Goal: Information Seeking & Learning: Learn about a topic

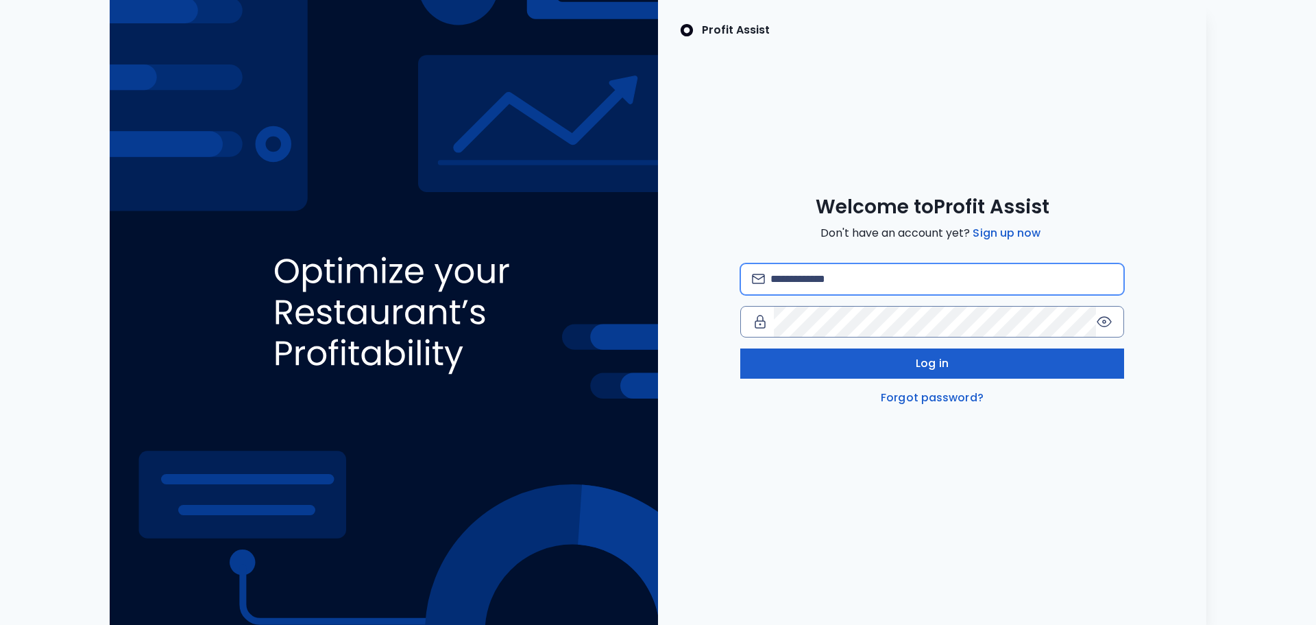
type input "**********"
click at [921, 367] on span "Log in" at bounding box center [932, 363] width 33 height 16
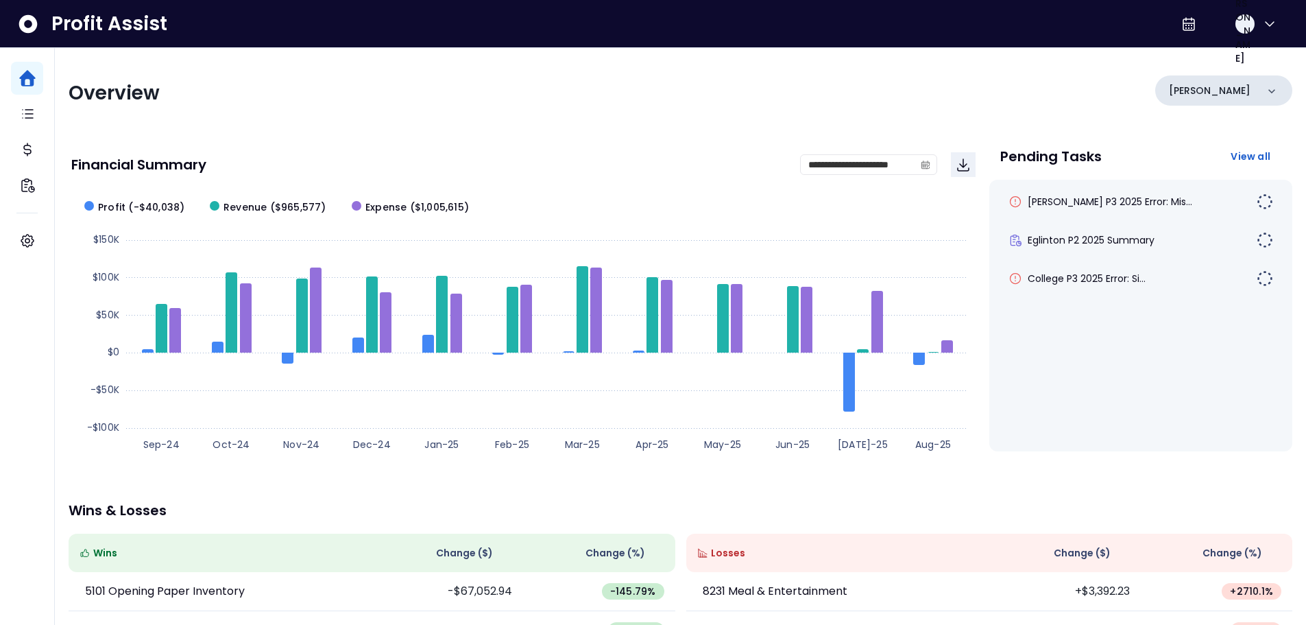
click at [1231, 93] on div "[PERSON_NAME]" at bounding box center [1223, 90] width 137 height 30
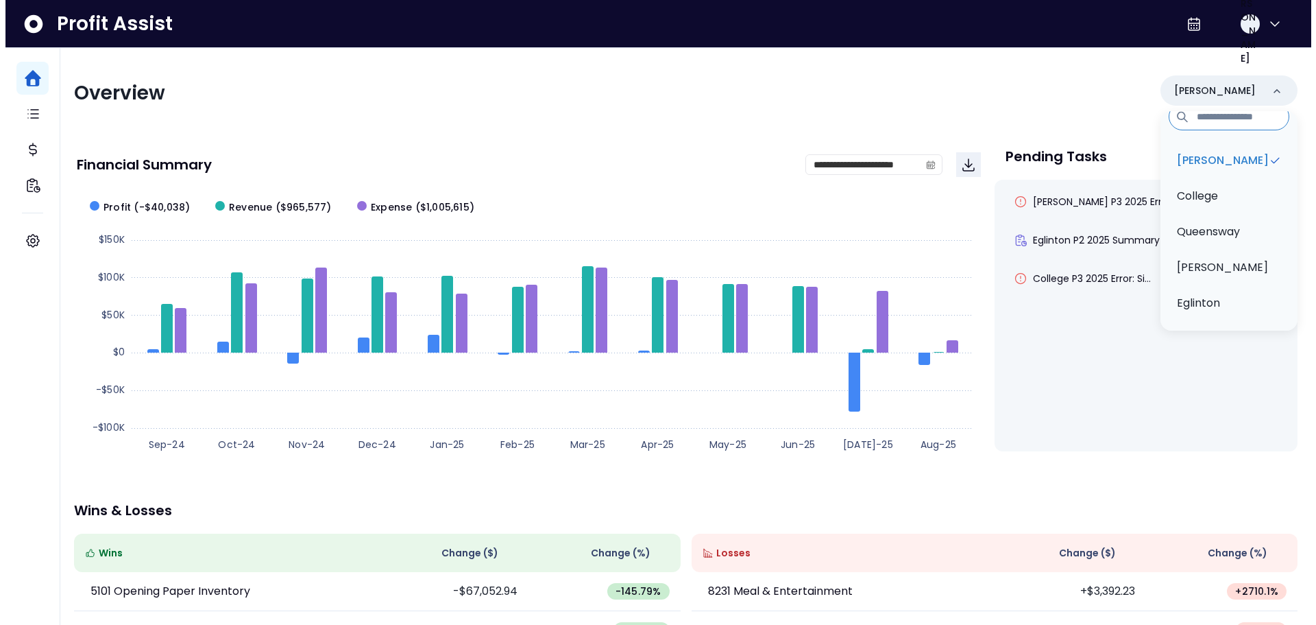
scroll to position [14, 0]
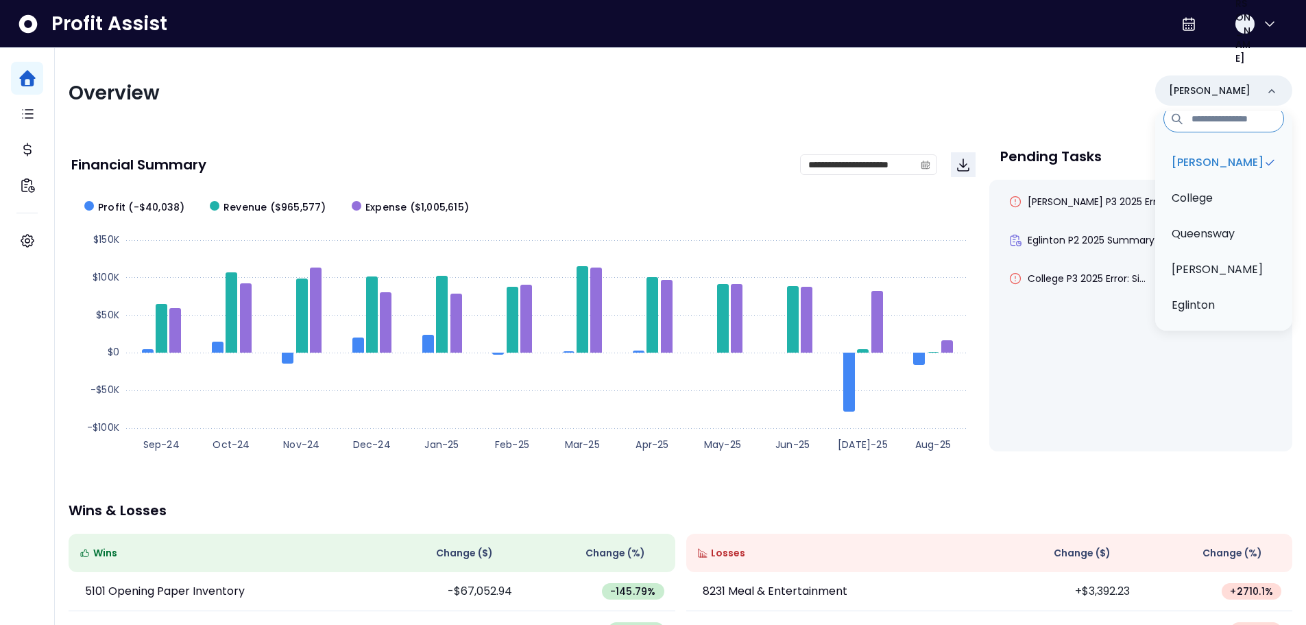
click at [840, 104] on div "Overview [PERSON_NAME][GEOGRAPHIC_DATA] [GEOGRAPHIC_DATA] [PERSON_NAME] QuickBo…" at bounding box center [681, 93] width 1224 height 36
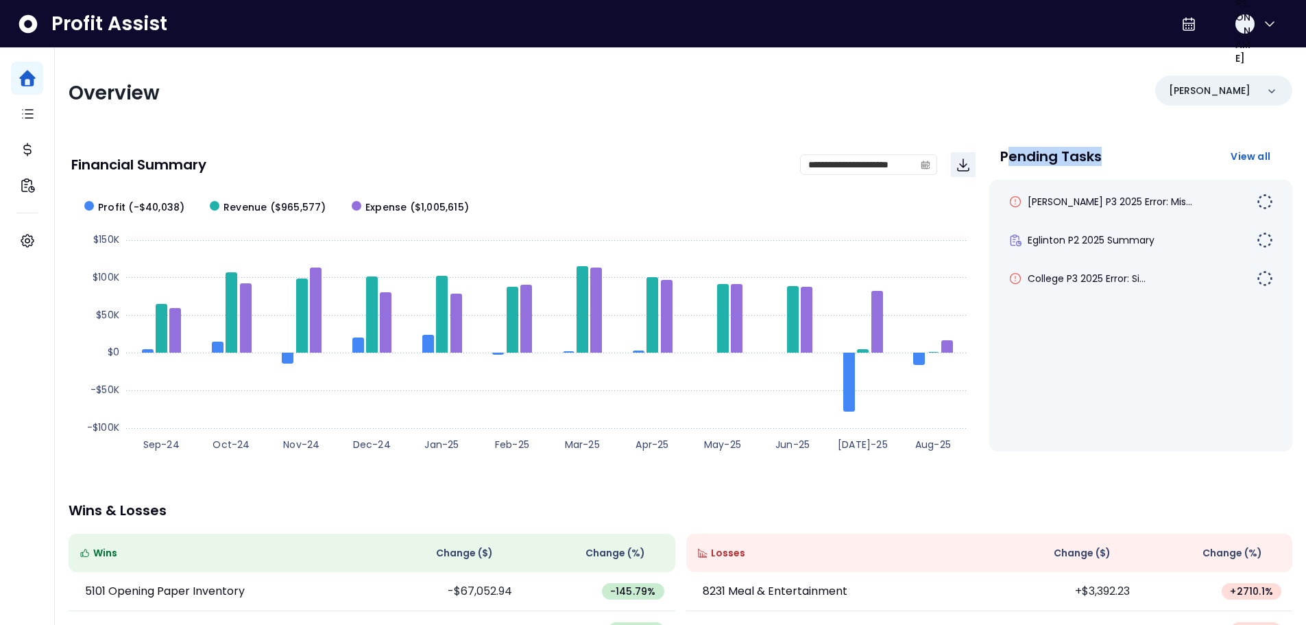
drag, startPoint x: 1005, startPoint y: 157, endPoint x: 1110, endPoint y: 158, distance: 104.9
click at [1110, 158] on div "Pending Tasks View all" at bounding box center [1140, 156] width 281 height 25
click at [1117, 158] on div "Pending Tasks View all" at bounding box center [1140, 156] width 281 height 25
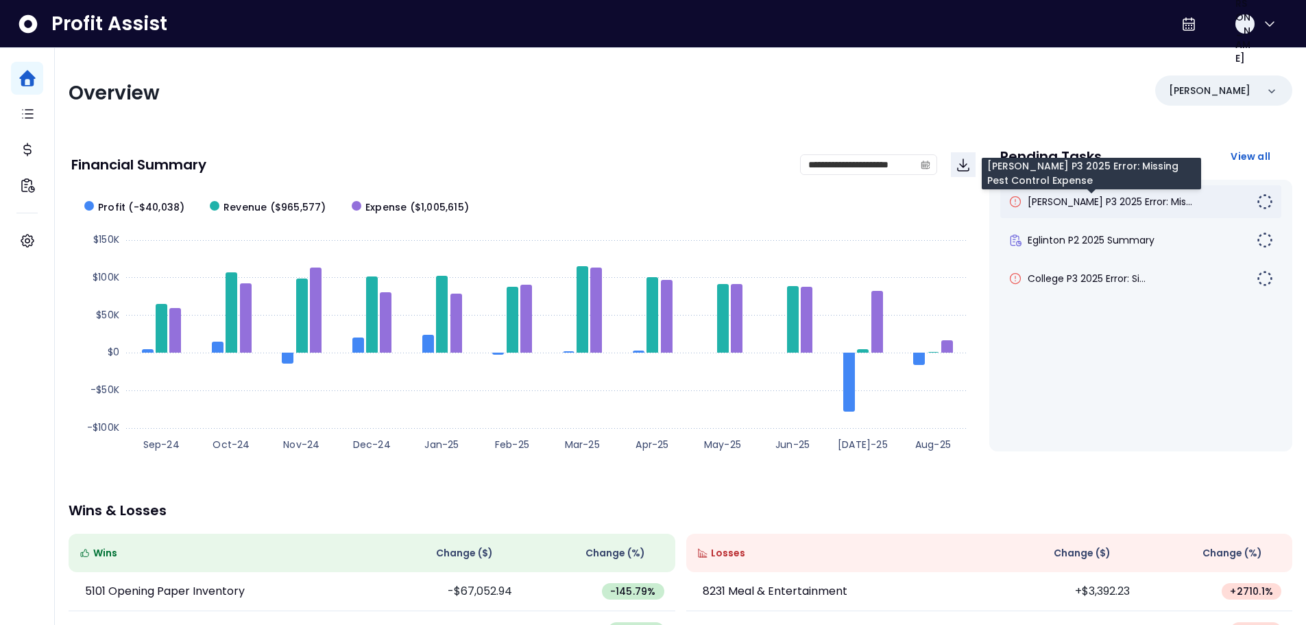
click at [1071, 203] on span "[PERSON_NAME] P3 2025 Error: Mis..." at bounding box center [1110, 202] width 165 height 14
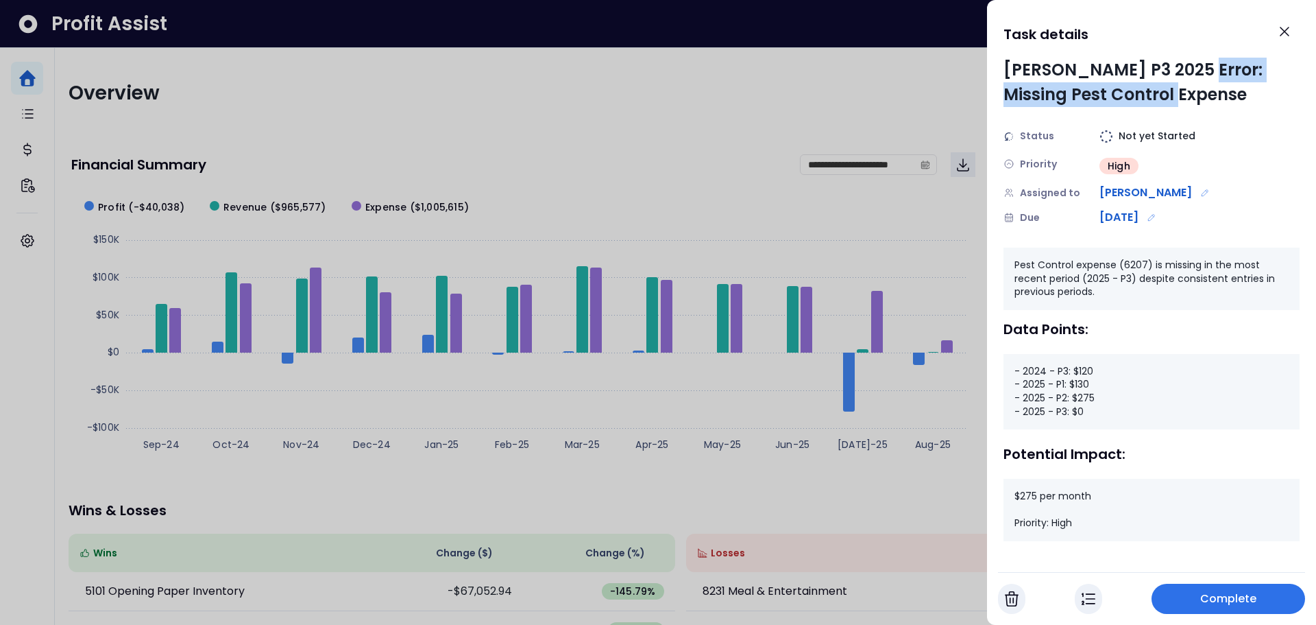
drag, startPoint x: 1188, startPoint y: 73, endPoint x: 1188, endPoint y: 91, distance: 18.5
click at [1188, 91] on div "[PERSON_NAME] P3 2025 Error: Missing Pest Control Expense" at bounding box center [1152, 82] width 296 height 49
click at [1200, 195] on icon "Edit assignment" at bounding box center [1205, 193] width 10 height 10
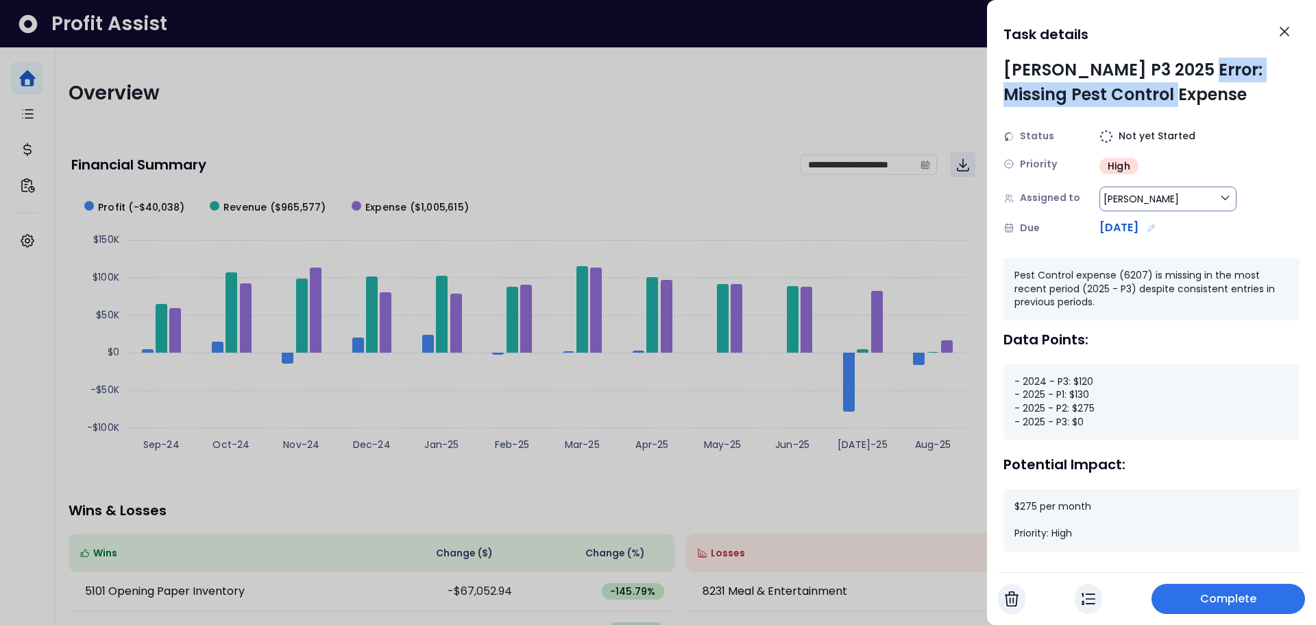
click at [1187, 195] on button "[PERSON_NAME]" at bounding box center [1168, 198] width 137 height 25
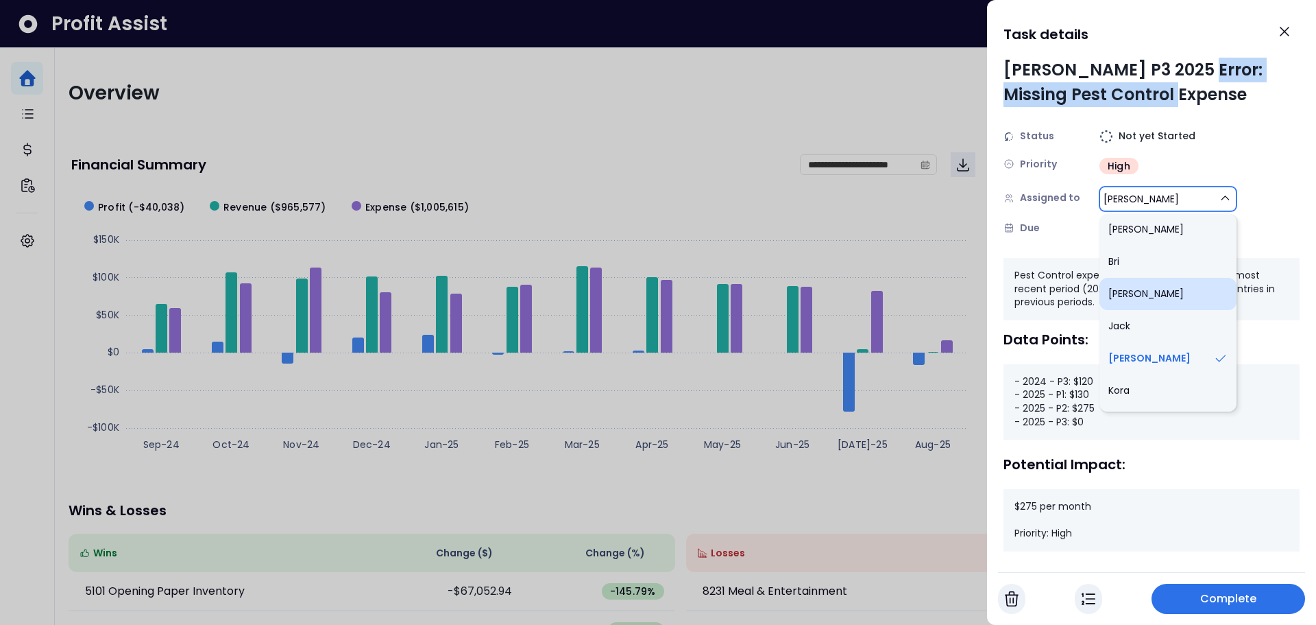
scroll to position [387, 0]
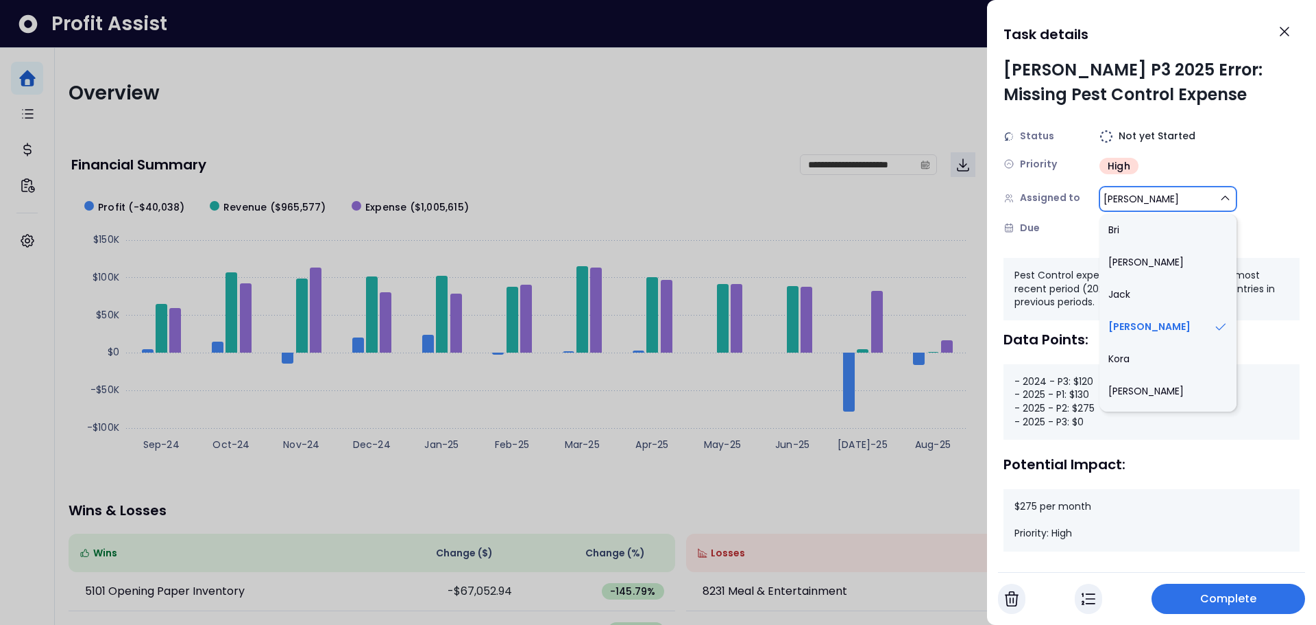
click at [1255, 197] on div "Assigned to [PERSON_NAME] Spot [PERSON_NAME] [PERSON_NAME] [PERSON_NAME] [PERSO…" at bounding box center [1152, 197] width 296 height 27
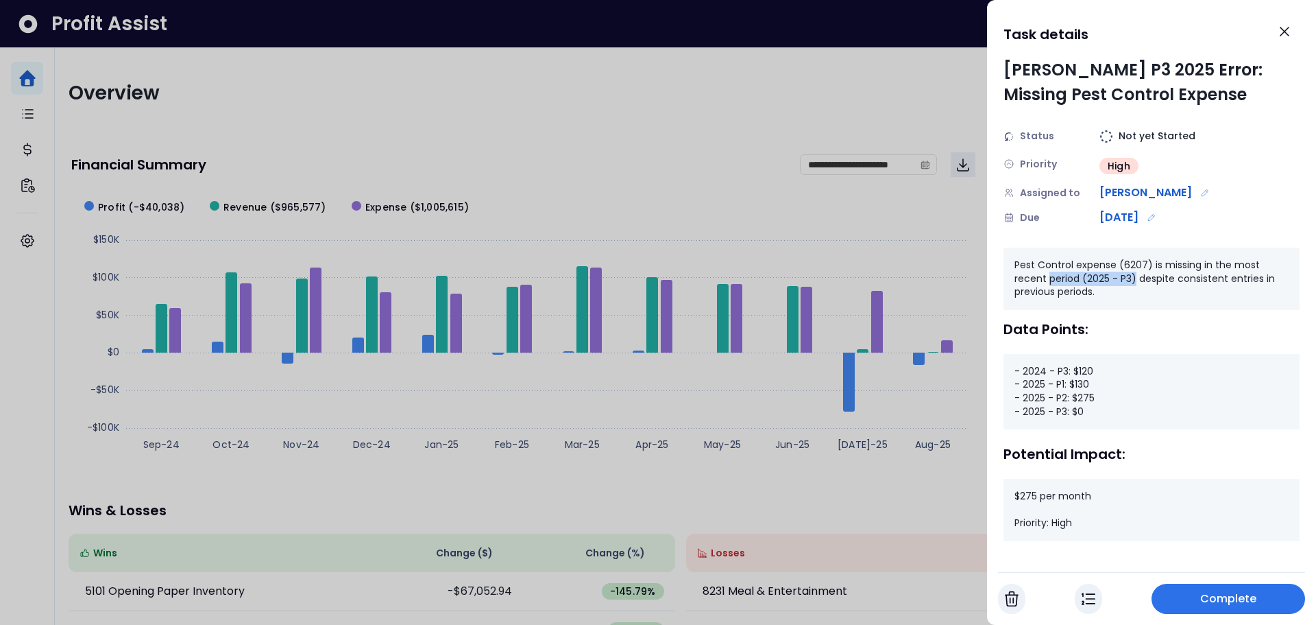
drag, startPoint x: 1054, startPoint y: 283, endPoint x: 1133, endPoint y: 281, distance: 79.6
click at [1133, 281] on div "Pest Control expense (6207) is missing in the most recent period (2025 - P3) de…" at bounding box center [1152, 278] width 296 height 62
click at [1154, 281] on div "Pest Control expense (6207) is missing in the most recent period (2025 - P3) de…" at bounding box center [1152, 278] width 296 height 62
drag, startPoint x: 1218, startPoint y: 281, endPoint x: 1235, endPoint y: 282, distance: 16.5
click at [1235, 282] on div "Pest Control expense (6207) is missing in the most recent period (2025 - P3) de…" at bounding box center [1152, 278] width 296 height 62
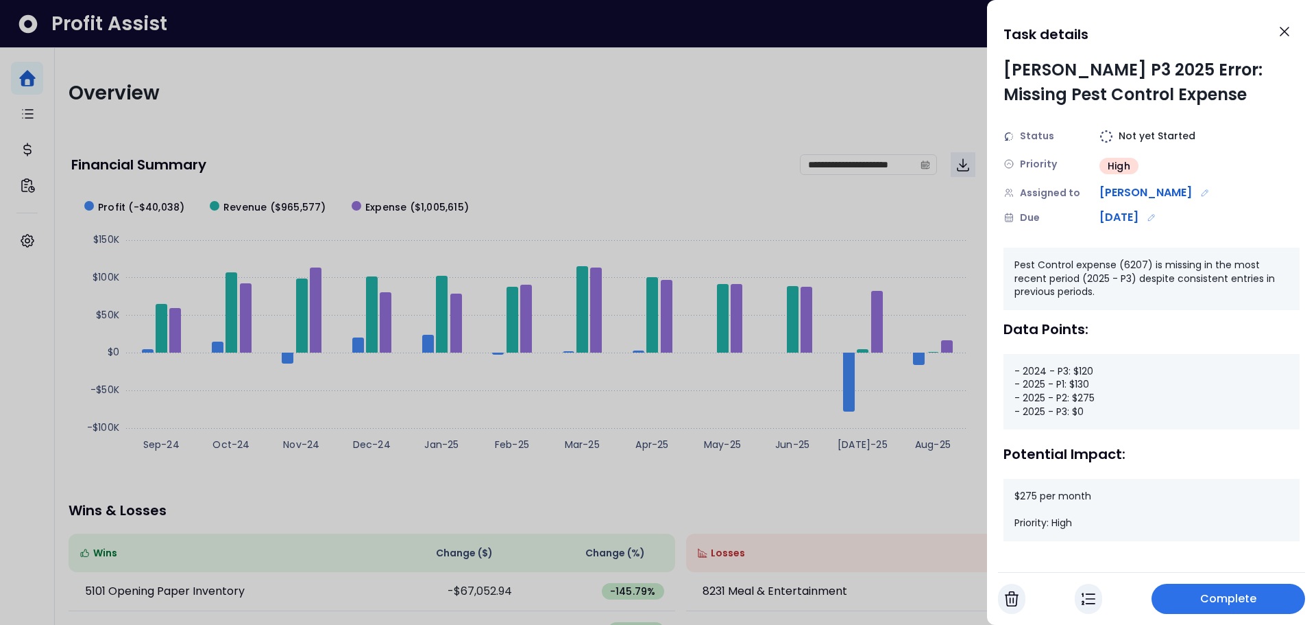
click at [1106, 293] on div "Pest Control expense (6207) is missing in the most recent period (2025 - P3) de…" at bounding box center [1152, 278] width 296 height 62
drag, startPoint x: 1051, startPoint y: 371, endPoint x: 1091, endPoint y: 377, distance: 40.9
click at [1091, 377] on div "- 2024 - P3: $120 - 2025 - P1: $130 - 2025 - P2: $275 - 2025 - P3: $0" at bounding box center [1152, 391] width 296 height 75
drag, startPoint x: 1062, startPoint y: 387, endPoint x: 1076, endPoint y: 387, distance: 13.7
click at [1076, 387] on div "- 2024 - P3: $120 - 2025 - P1: $130 - 2025 - P2: $275 - 2025 - P3: $0" at bounding box center [1152, 391] width 296 height 75
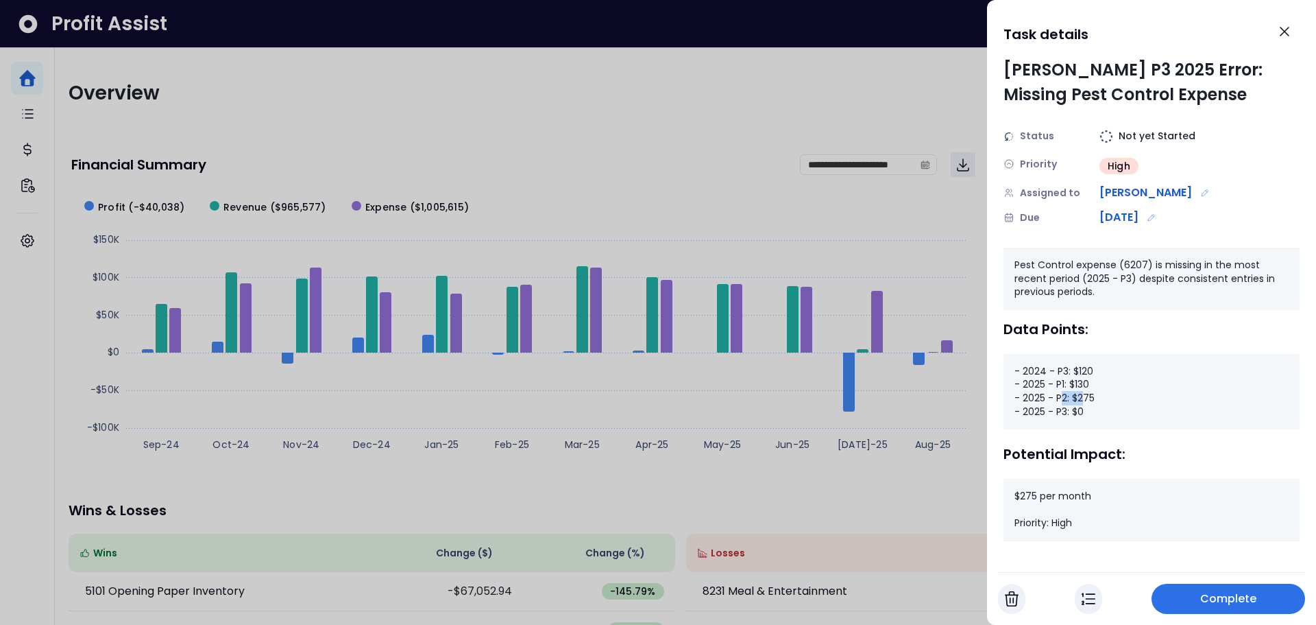
drag, startPoint x: 1063, startPoint y: 395, endPoint x: 1083, endPoint y: 396, distance: 19.9
click at [1083, 396] on div "- 2024 - P3: $120 - 2025 - P1: $130 - 2025 - P2: $275 - 2025 - P3: $0" at bounding box center [1152, 391] width 296 height 75
drag, startPoint x: 1067, startPoint y: 408, endPoint x: 1087, endPoint y: 412, distance: 21.0
click at [1087, 412] on div "- 2024 - P3: $120 - 2025 - P1: $130 - 2025 - P2: $275 - 2025 - P3: $0" at bounding box center [1152, 391] width 296 height 75
click at [1148, 409] on div "- 2024 - P3: $120 - 2025 - P1: $130 - 2025 - P2: $275 - 2025 - P3: $0" at bounding box center [1152, 391] width 296 height 75
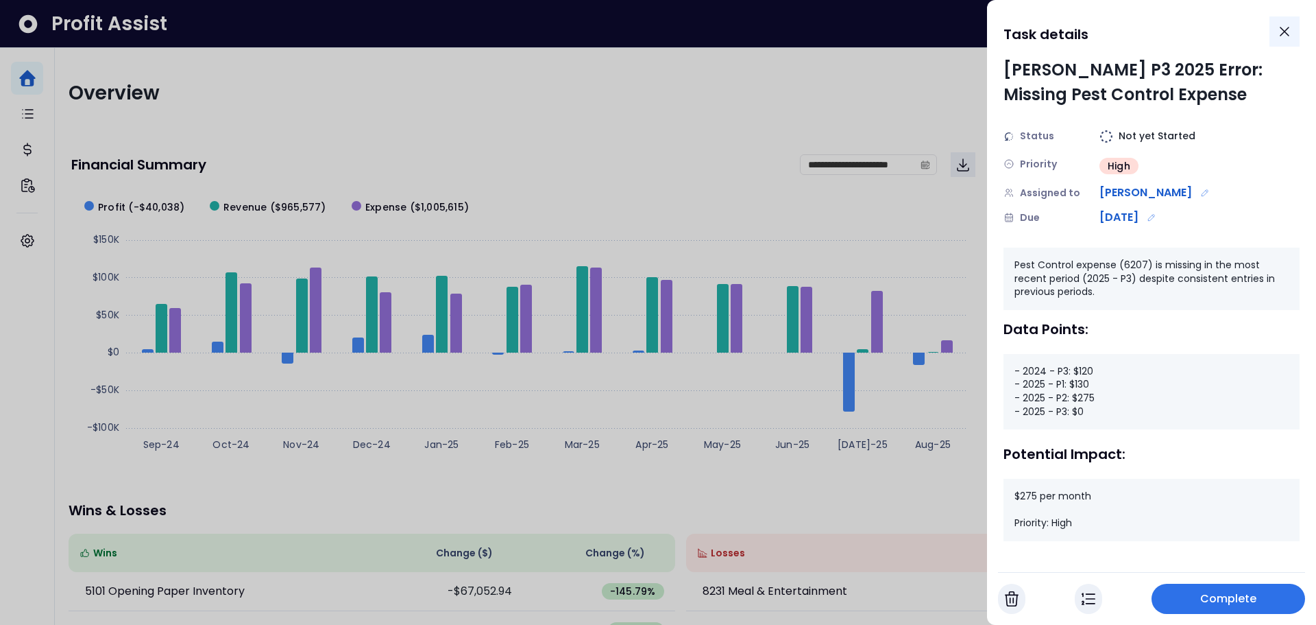
click at [1287, 38] on icon "Close" at bounding box center [1285, 31] width 16 height 16
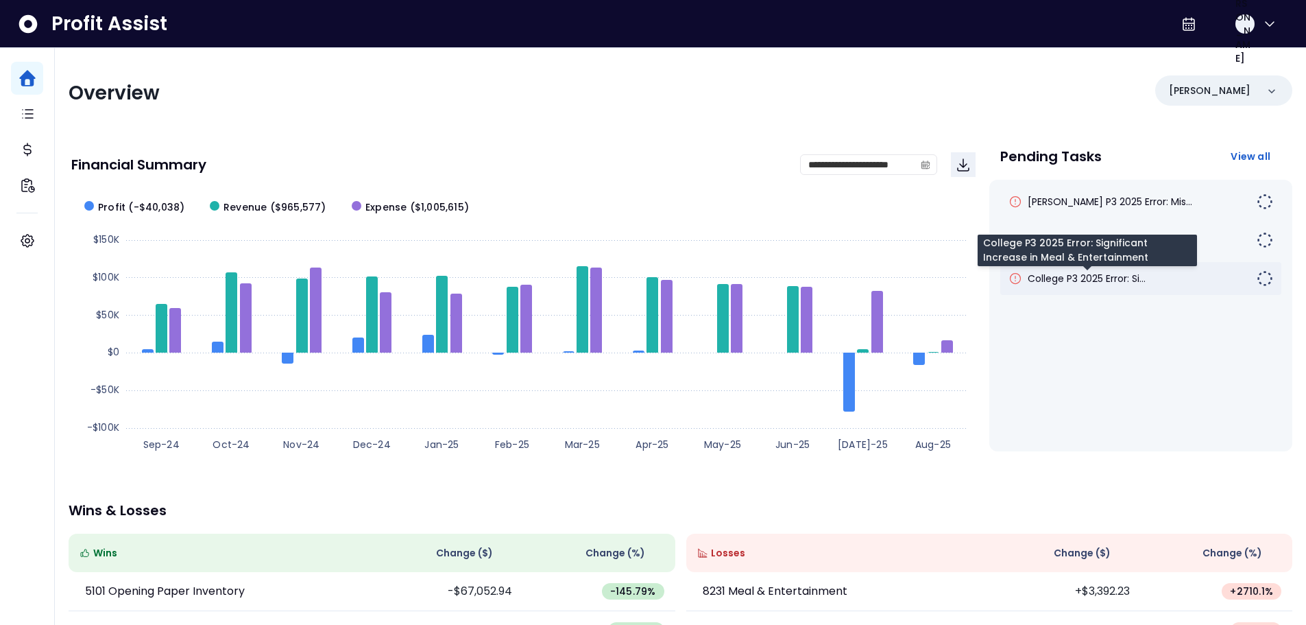
click at [1087, 280] on span "College P3 2025 Error: Si..." at bounding box center [1087, 278] width 118 height 14
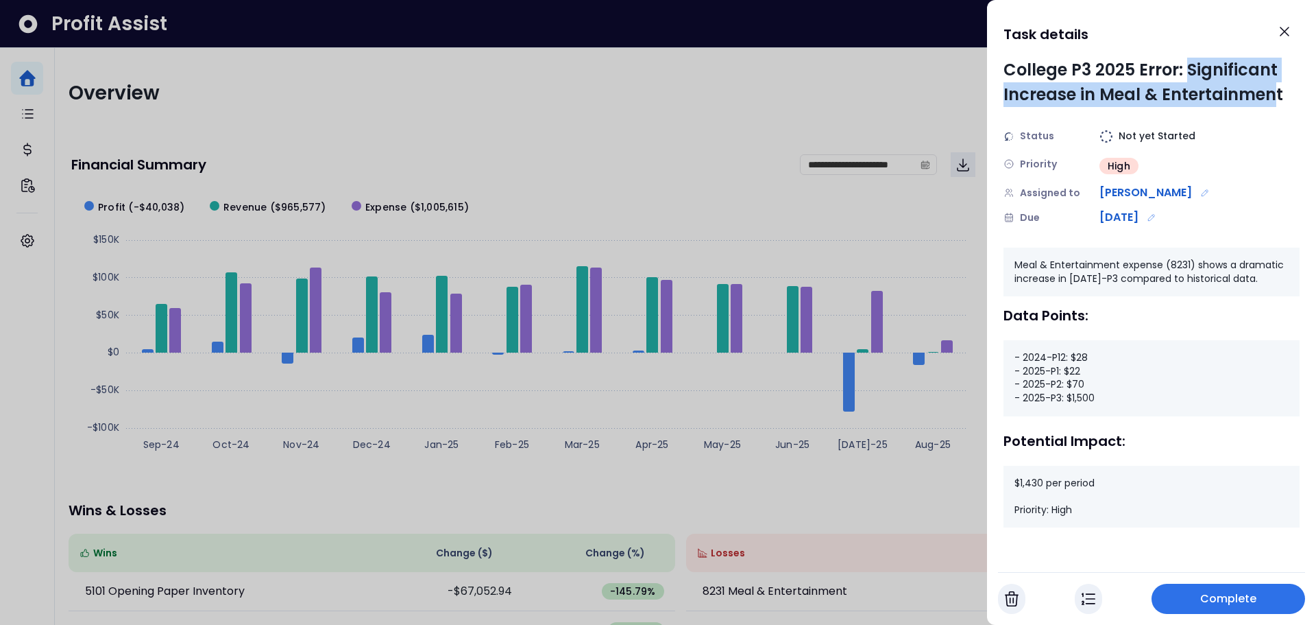
drag, startPoint x: 1189, startPoint y: 73, endPoint x: 1277, endPoint y: 88, distance: 89.8
click at [1277, 88] on div "College P3 2025 Error: Significant Increase in Meal & Entertainment" at bounding box center [1152, 82] width 296 height 49
click at [1285, 99] on div "College P3 2025 Error: Significant Increase in Meal & Entertainment" at bounding box center [1152, 82] width 296 height 49
drag, startPoint x: 1072, startPoint y: 360, endPoint x: 1087, endPoint y: 359, distance: 14.5
click at [1087, 359] on div "- 2024-P12: $28 - 2025-P1: $22 - 2025-P2: $70 - 2025-P3: $1,500" at bounding box center [1152, 377] width 296 height 75
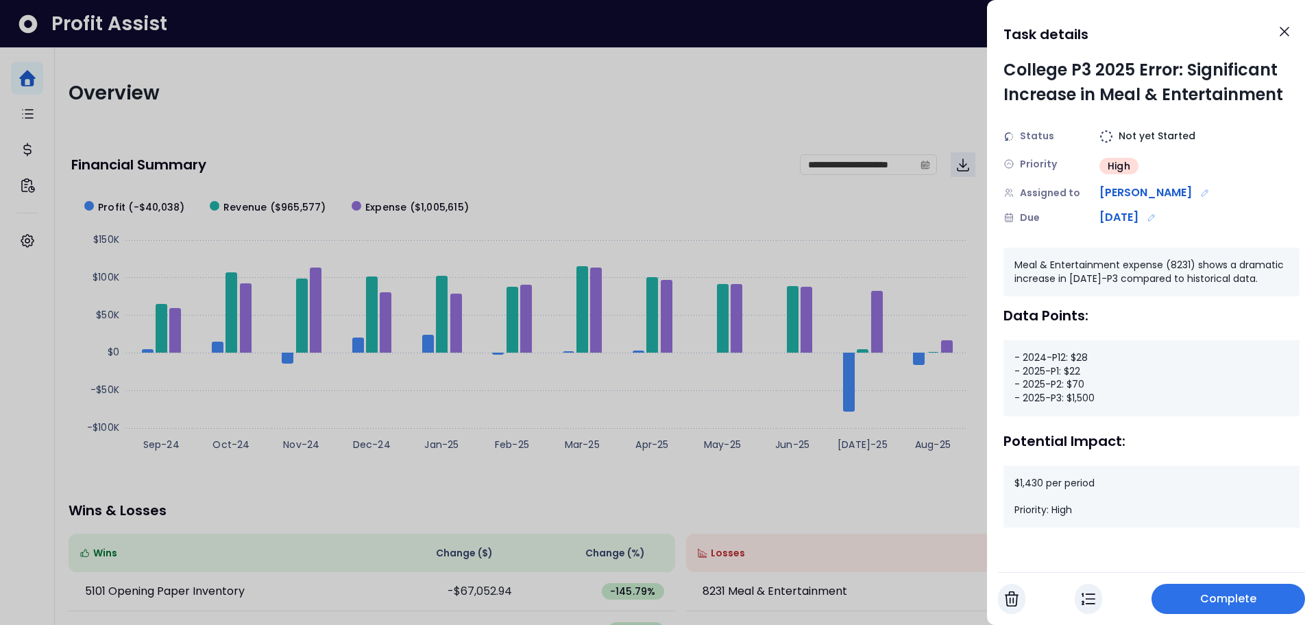
click at [1074, 372] on div "- 2024-P12: $28 - 2025-P1: $22 - 2025-P2: $70 - 2025-P3: $1,500" at bounding box center [1152, 377] width 296 height 75
drag, startPoint x: 1073, startPoint y: 385, endPoint x: 1083, endPoint y: 387, distance: 10.5
click at [1083, 387] on div "- 2024-P12: $28 - 2025-P1: $22 - 2025-P2: $70 - 2025-P3: $1,500" at bounding box center [1152, 377] width 296 height 75
drag, startPoint x: 1067, startPoint y: 398, endPoint x: 1097, endPoint y: 398, distance: 30.2
click at [1097, 398] on div "- 2024-P12: $28 - 2025-P1: $22 - 2025-P2: $70 - 2025-P3: $1,500" at bounding box center [1152, 377] width 296 height 75
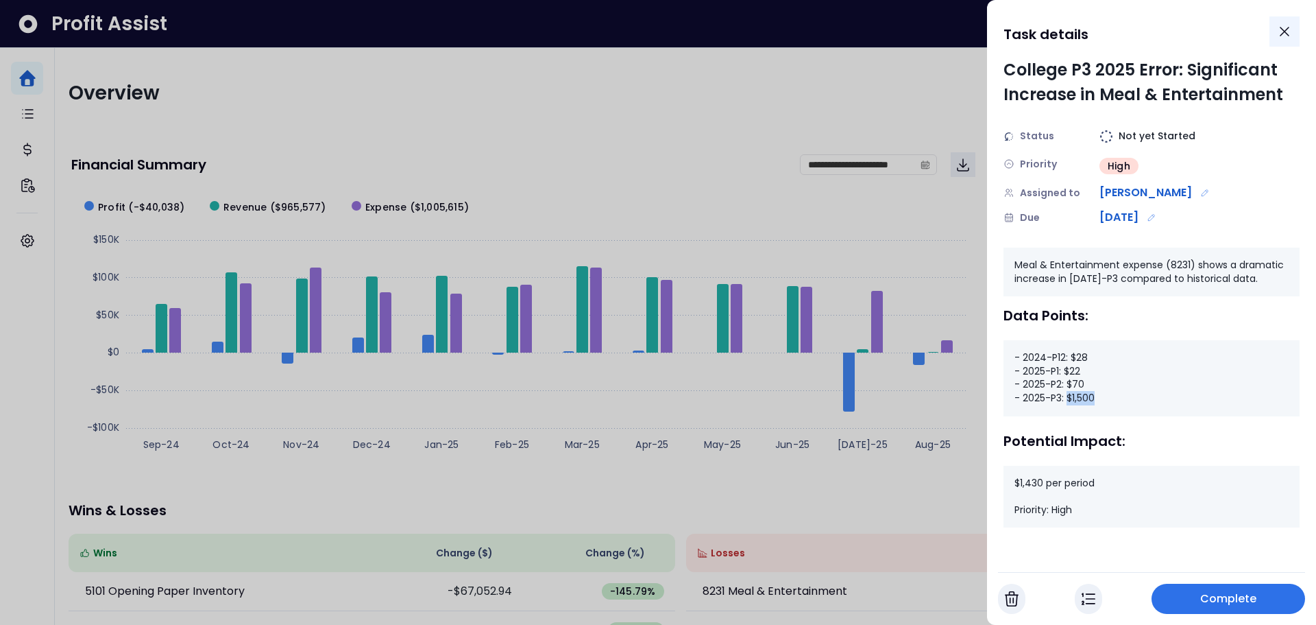
click at [1285, 36] on icon "Close" at bounding box center [1285, 31] width 16 height 16
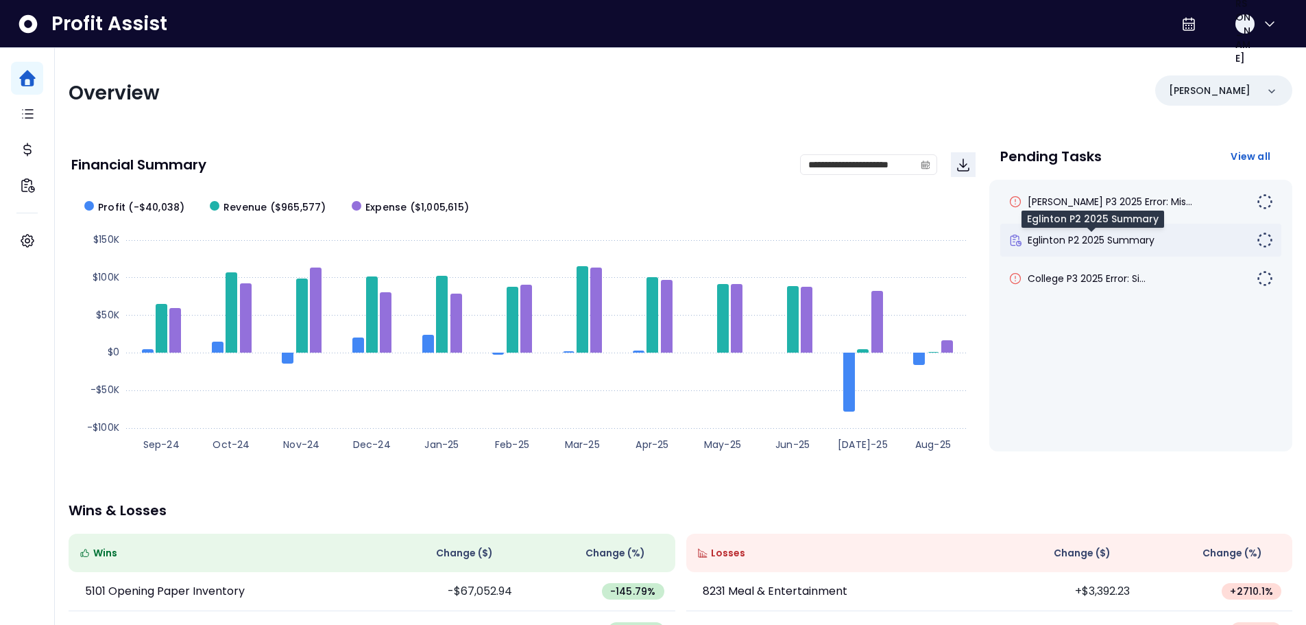
click at [1062, 241] on span "Eglinton P2 2025 Summary" at bounding box center [1091, 240] width 127 height 14
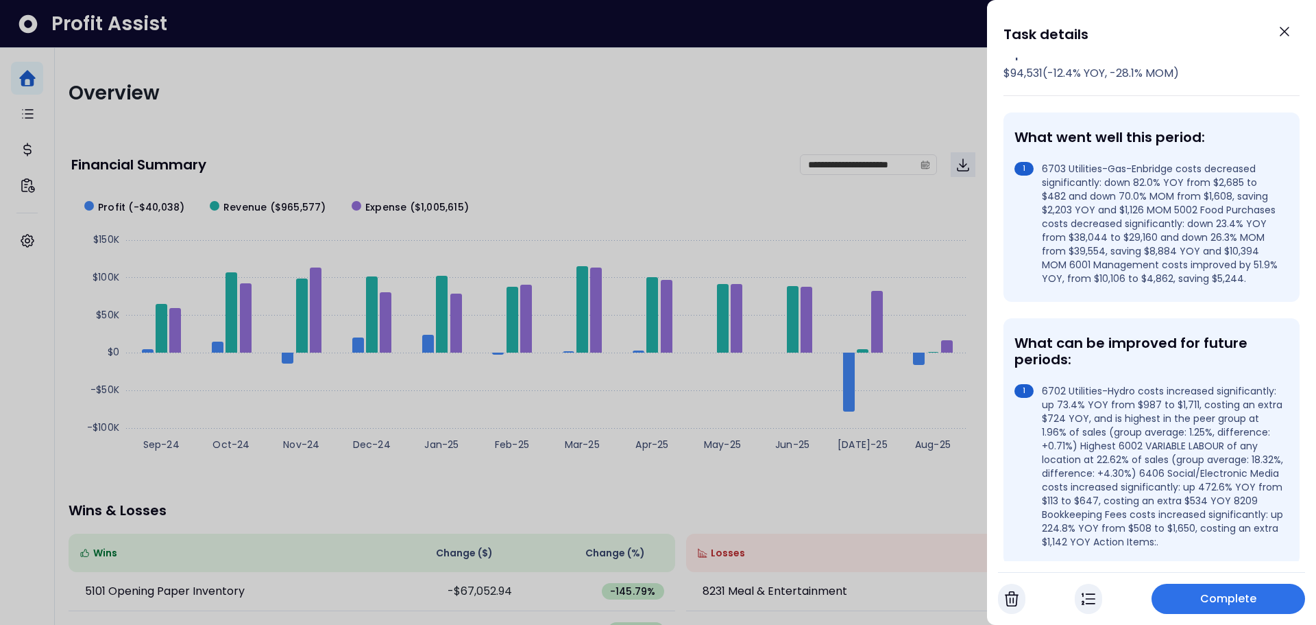
scroll to position [264, 0]
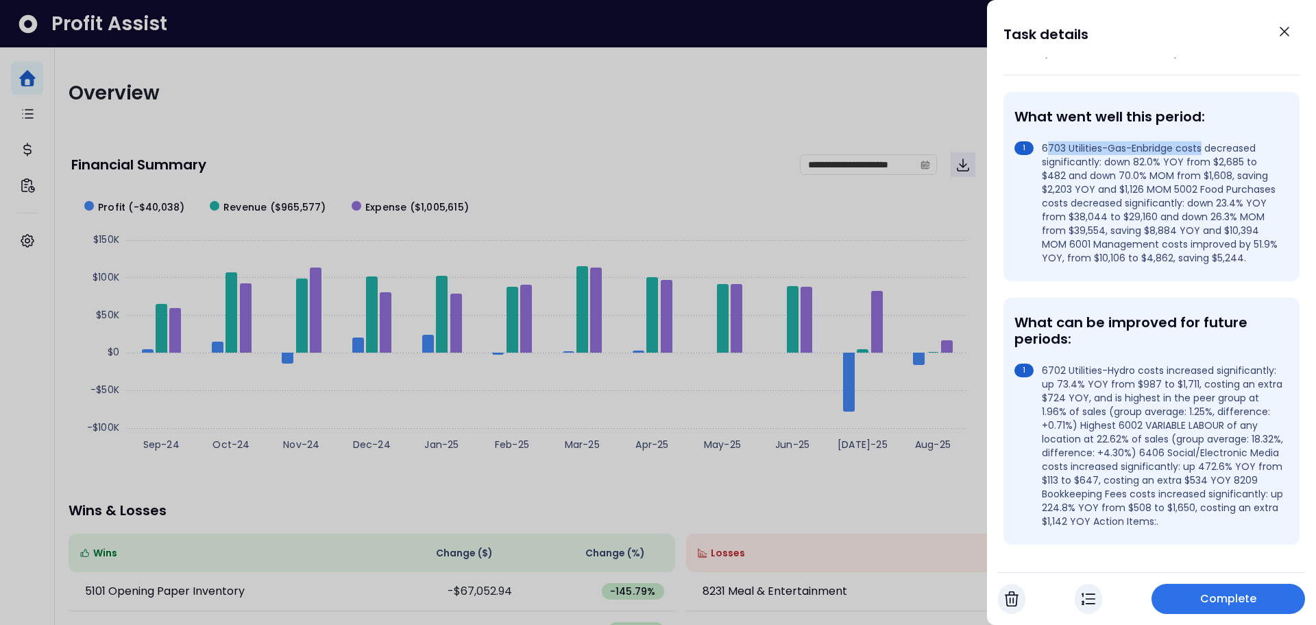
drag, startPoint x: 1046, startPoint y: 152, endPoint x: 1200, endPoint y: 148, distance: 153.6
click at [1200, 148] on li "6703 Utilities-Gas-Enbridge costs decreased significantly: down 82.0% YOY from …" at bounding box center [1149, 202] width 269 height 123
drag, startPoint x: 1137, startPoint y: 149, endPoint x: 1101, endPoint y: 162, distance: 38.2
click at [1101, 162] on li "6703 Utilities-Gas-Enbridge costs decreased significantly: down 82.0% YOY from …" at bounding box center [1149, 202] width 269 height 123
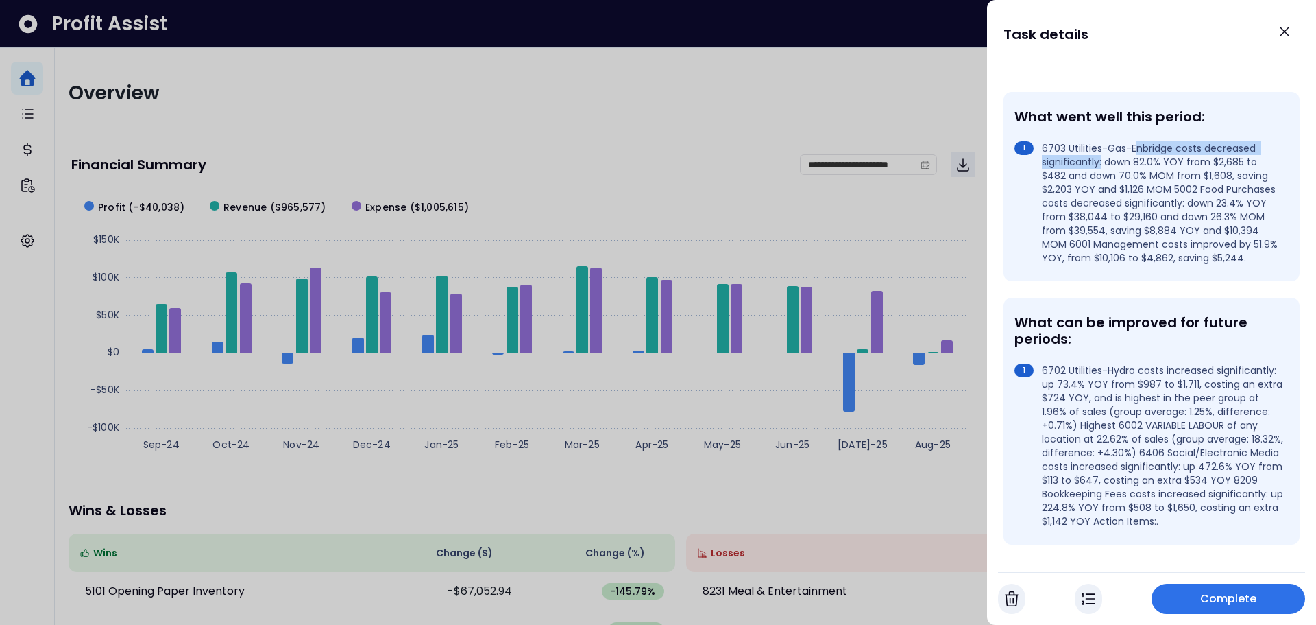
click at [1114, 173] on li "6703 Utilities-Gas-Enbridge costs decreased significantly: down 82.0% YOY from …" at bounding box center [1149, 202] width 269 height 123
drag, startPoint x: 1107, startPoint y: 162, endPoint x: 1178, endPoint y: 163, distance: 71.3
click at [1178, 163] on li "6703 Utilities-Gas-Enbridge costs decreased significantly: down 82.0% YOY from …" at bounding box center [1149, 202] width 269 height 123
click at [1176, 164] on li "6703 Utilities-Gas-Enbridge costs decreased significantly: down 82.0% YOY from …" at bounding box center [1149, 202] width 269 height 123
drag, startPoint x: 1046, startPoint y: 206, endPoint x: 1090, endPoint y: 221, distance: 46.4
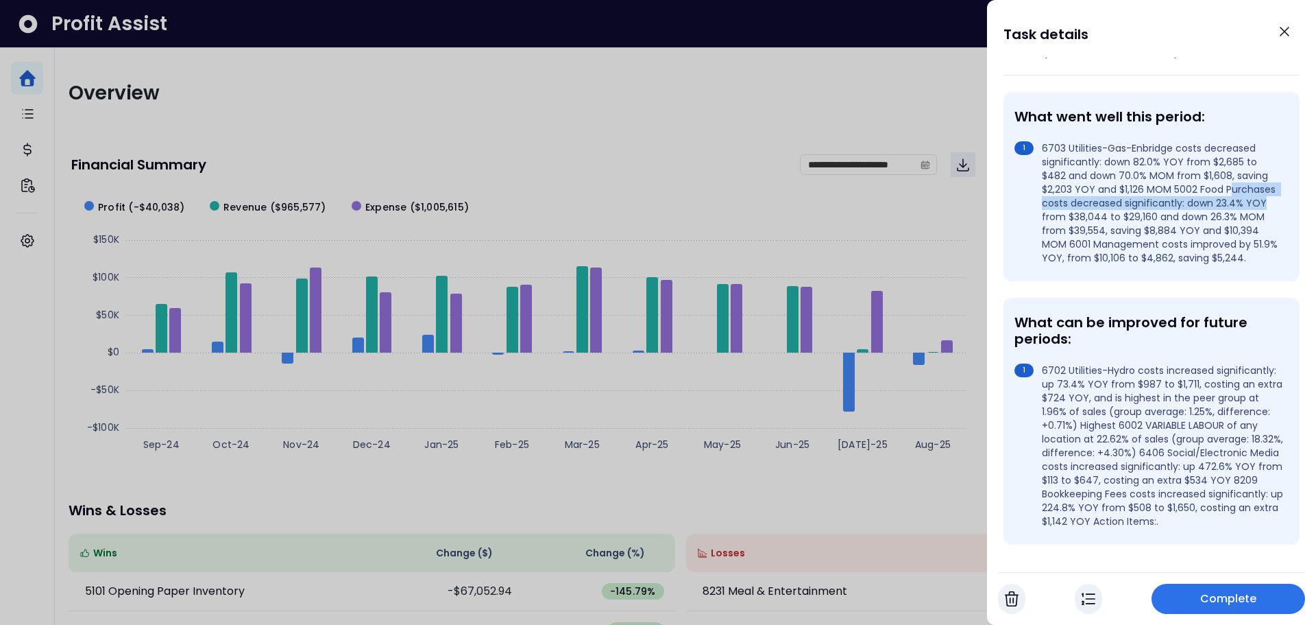
click at [1090, 221] on li "6703 Utilities-Gas-Enbridge costs decreased significantly: down 82.0% YOY from …" at bounding box center [1149, 202] width 269 height 123
click at [1099, 218] on li "6703 Utilities-Gas-Enbridge costs decreased significantly: down 82.0% YOY from …" at bounding box center [1149, 202] width 269 height 123
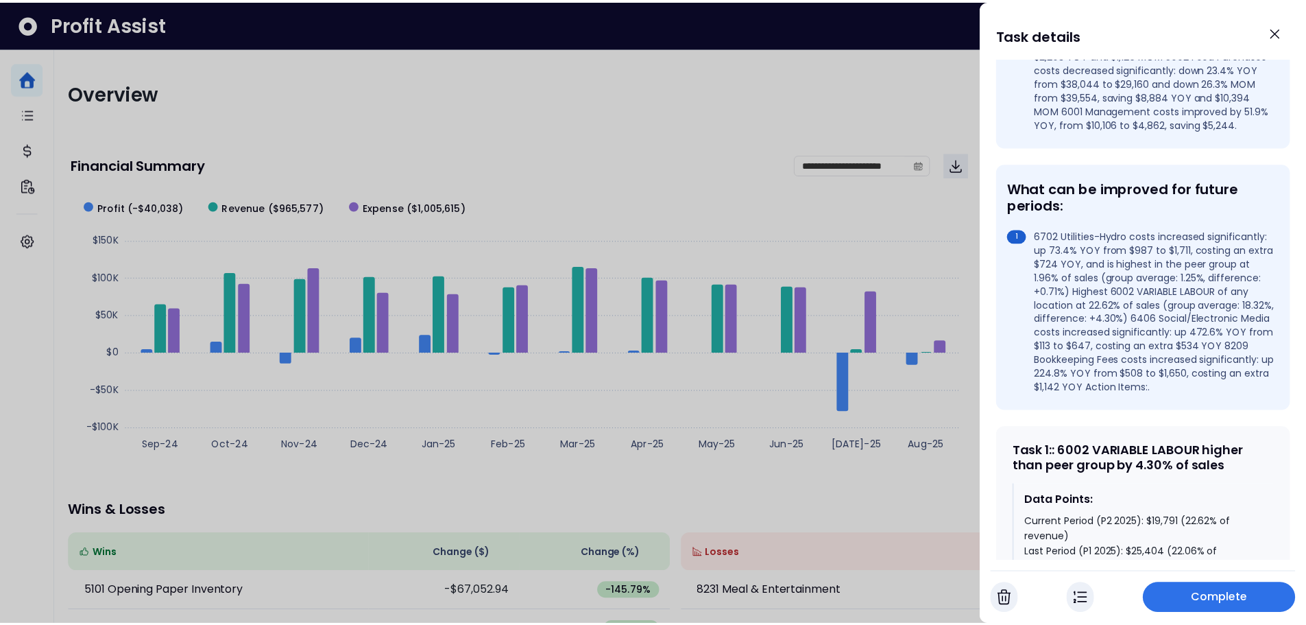
scroll to position [401, 0]
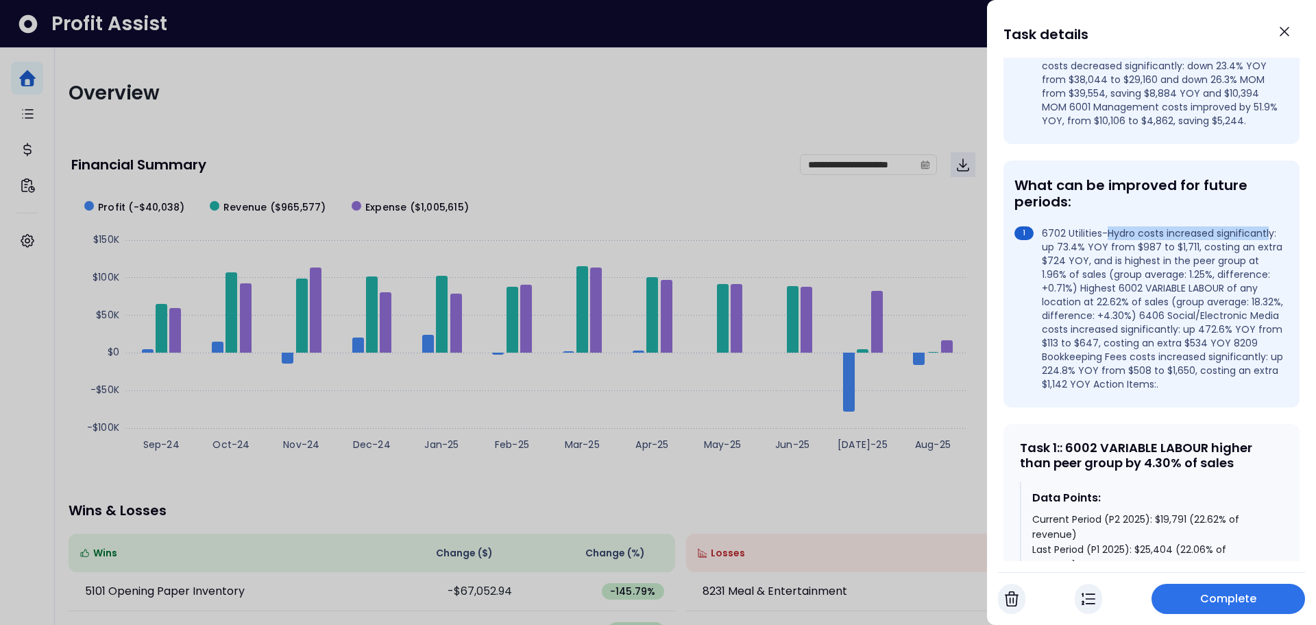
drag, startPoint x: 1109, startPoint y: 248, endPoint x: 1097, endPoint y: 258, distance: 15.1
click at [1097, 258] on li "6702 Utilities-Hydro costs increased significantly: up 73.4% YOY from $987 to $…" at bounding box center [1149, 308] width 269 height 165
drag, startPoint x: 1043, startPoint y: 315, endPoint x: 1163, endPoint y: 312, distance: 119.3
click at [1163, 312] on li "6702 Utilities-Hydro costs increased significantly: up 73.4% YOY from $987 to $…" at bounding box center [1149, 308] width 269 height 165
drag, startPoint x: 1051, startPoint y: 330, endPoint x: 1152, endPoint y: 330, distance: 100.8
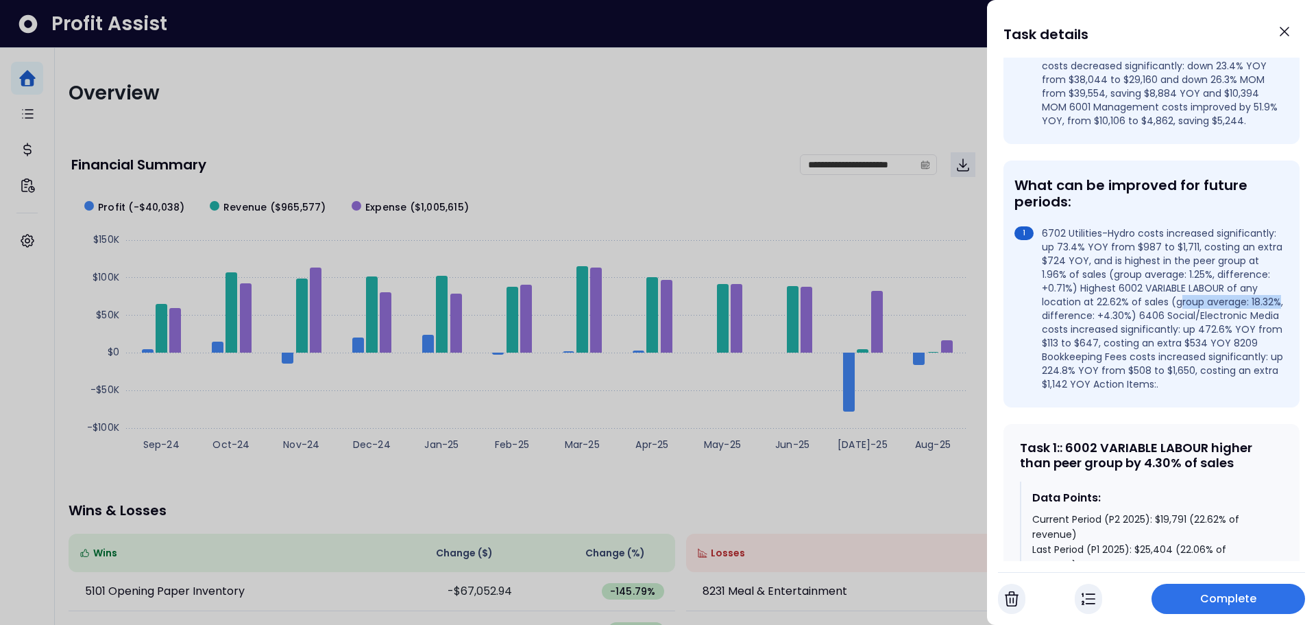
click at [1152, 330] on li "6702 Utilities-Hydro costs increased significantly: up 73.4% YOY from $987 to $…" at bounding box center [1149, 308] width 269 height 165
drag, startPoint x: 1166, startPoint y: 321, endPoint x: 1200, endPoint y: 317, distance: 34.4
click at [1199, 317] on li "6702 Utilities-Hydro costs increased significantly: up 73.4% YOY from $987 to $…" at bounding box center [1149, 308] width 269 height 165
click at [1284, 37] on icon "Close" at bounding box center [1285, 31] width 16 height 16
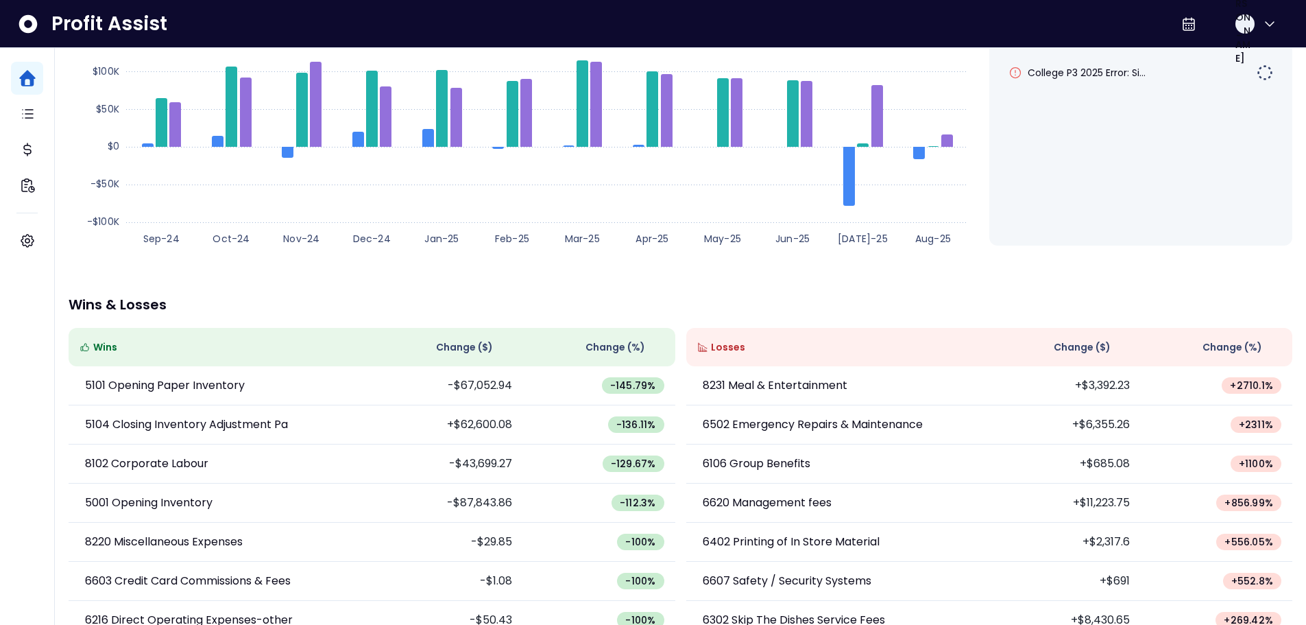
scroll to position [235, 0]
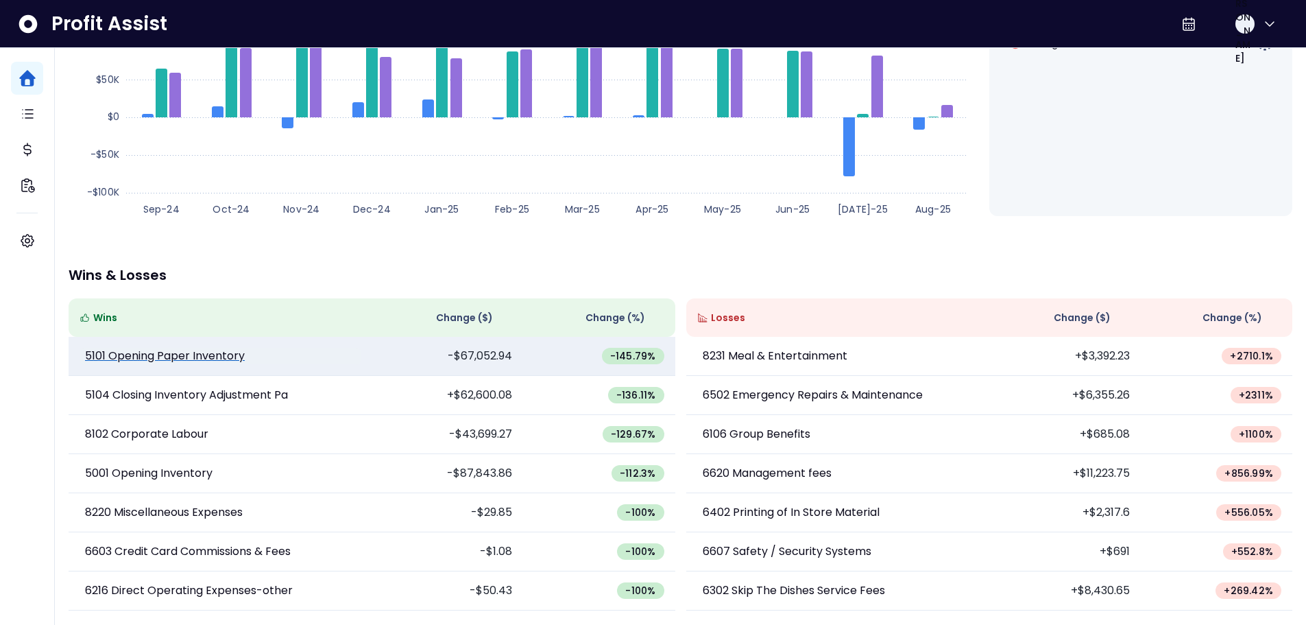
click at [196, 359] on p "5101 Opening Paper Inventory" at bounding box center [165, 356] width 160 height 16
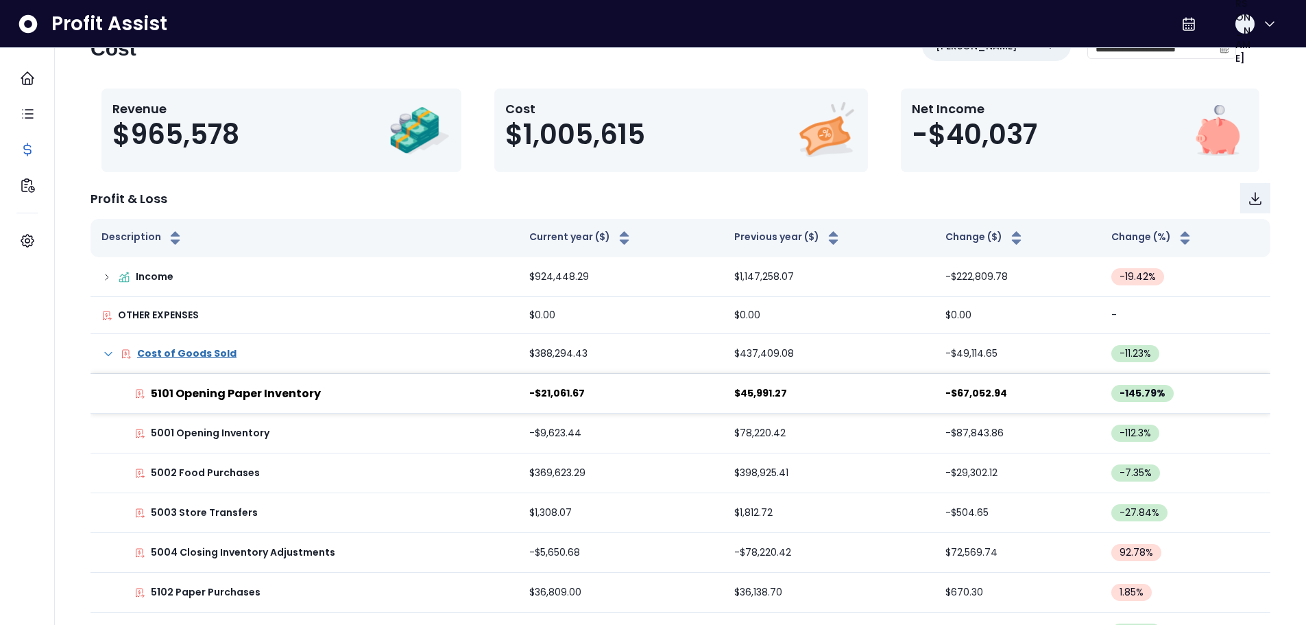
scroll to position [29, 0]
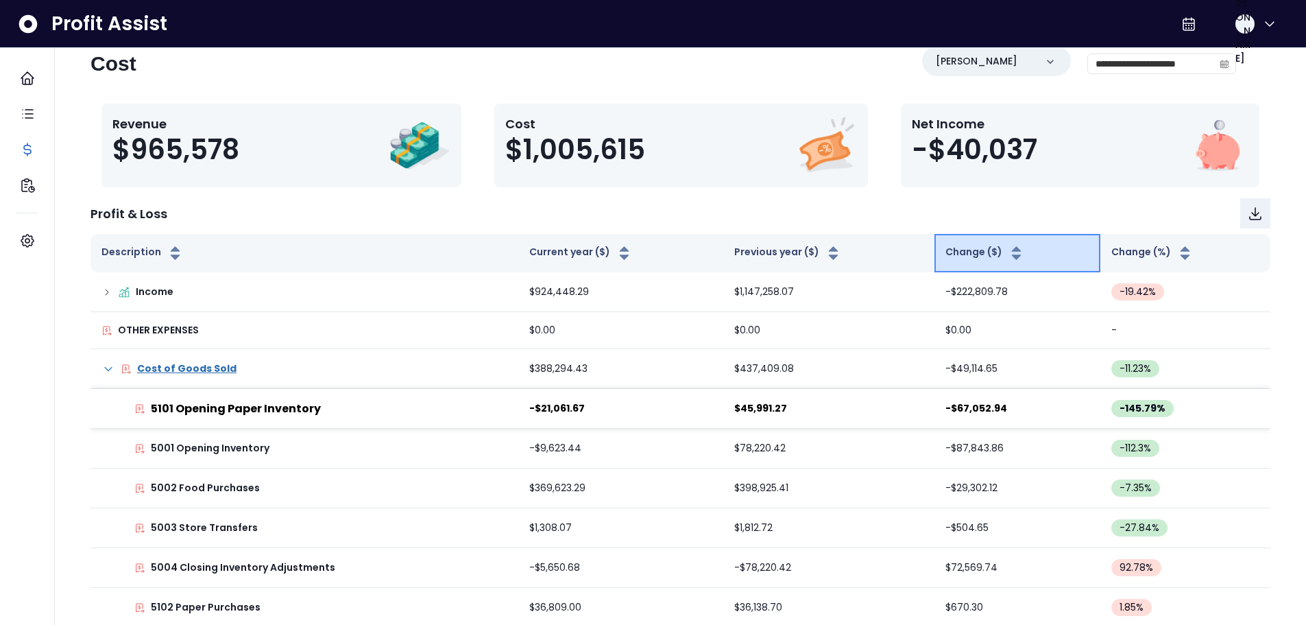
click at [1008, 258] on icon "button" at bounding box center [1016, 253] width 17 height 16
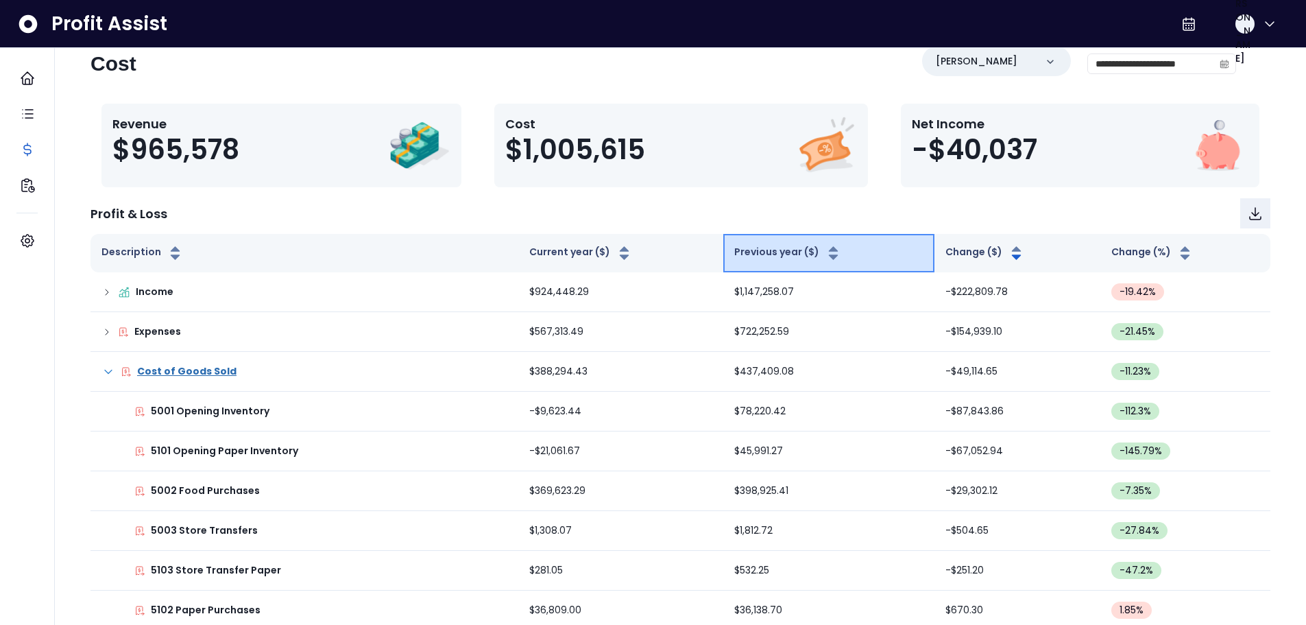
click at [777, 258] on button "Previous year ($)" at bounding box center [788, 253] width 108 height 16
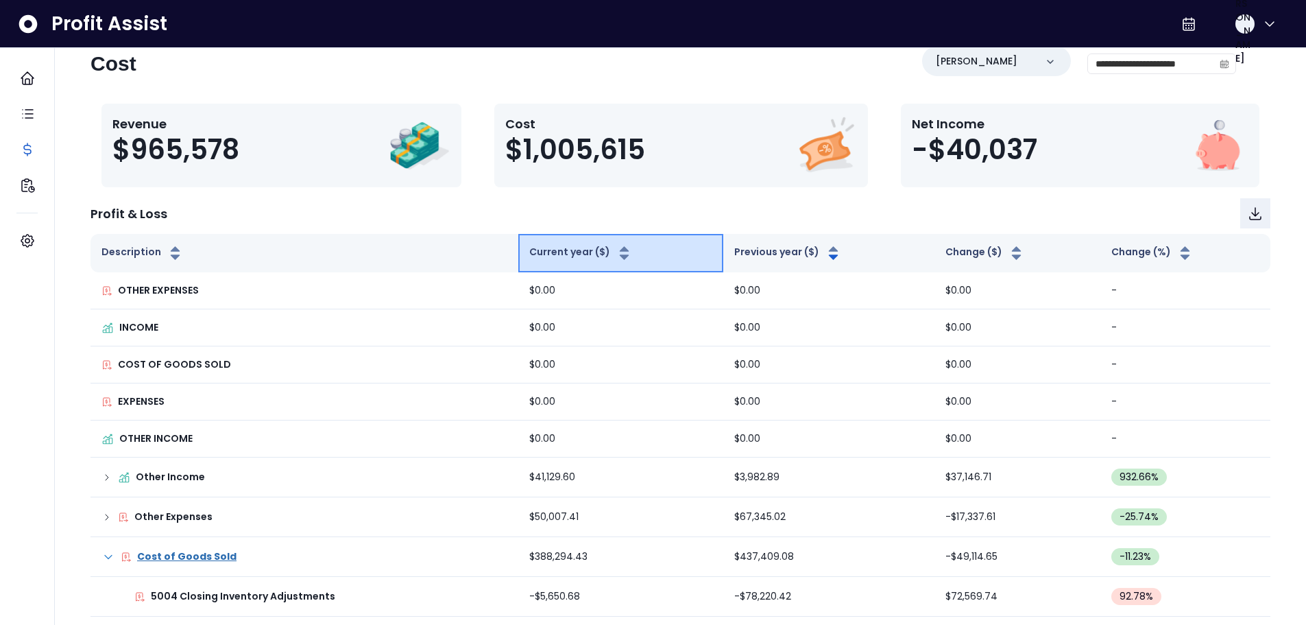
click at [605, 258] on button "Current year ($)" at bounding box center [581, 253] width 104 height 16
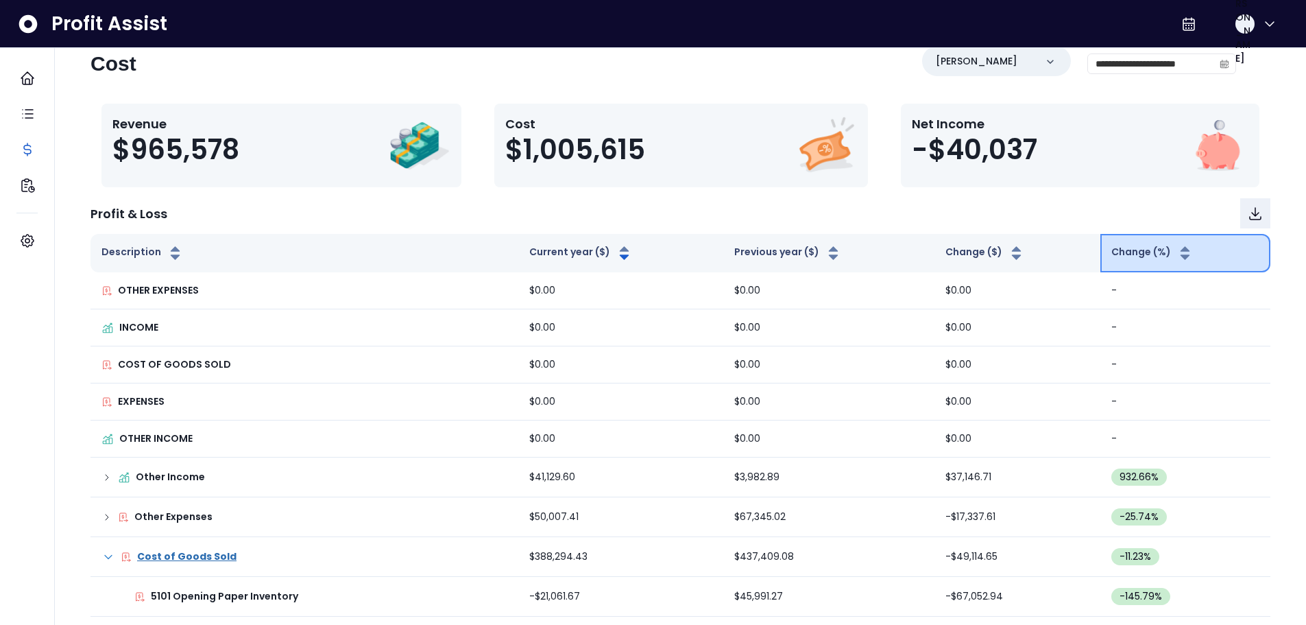
click at [1177, 259] on icon "button" at bounding box center [1184, 253] width 17 height 16
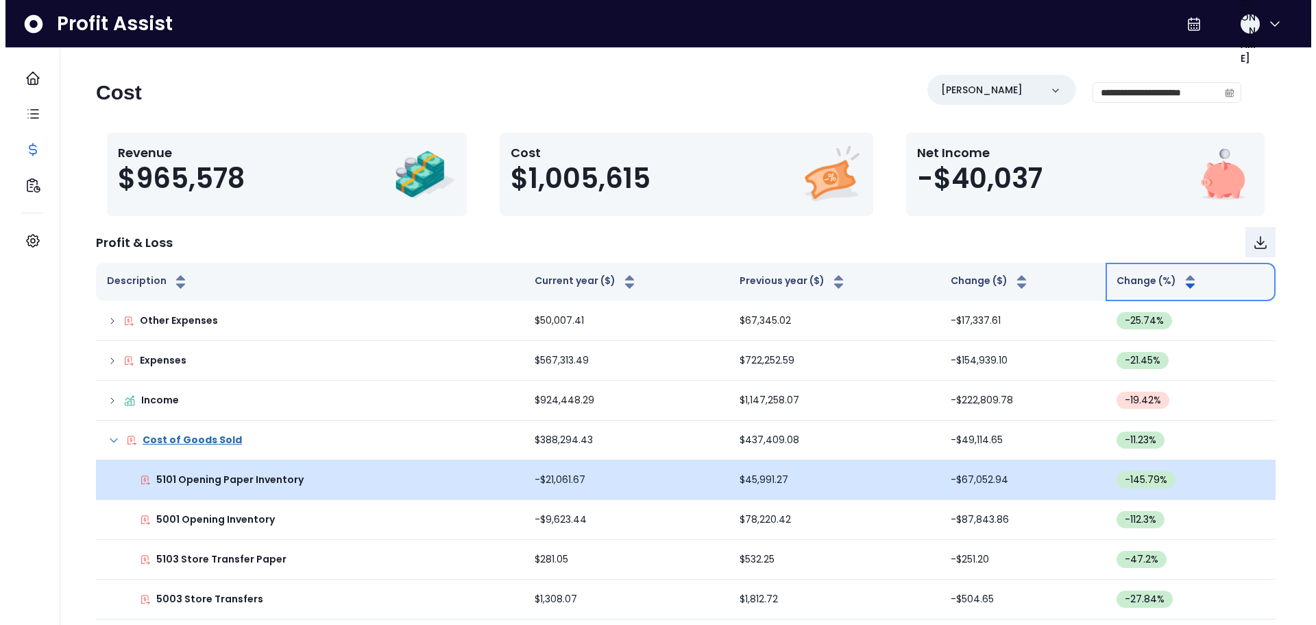
scroll to position [0, 0]
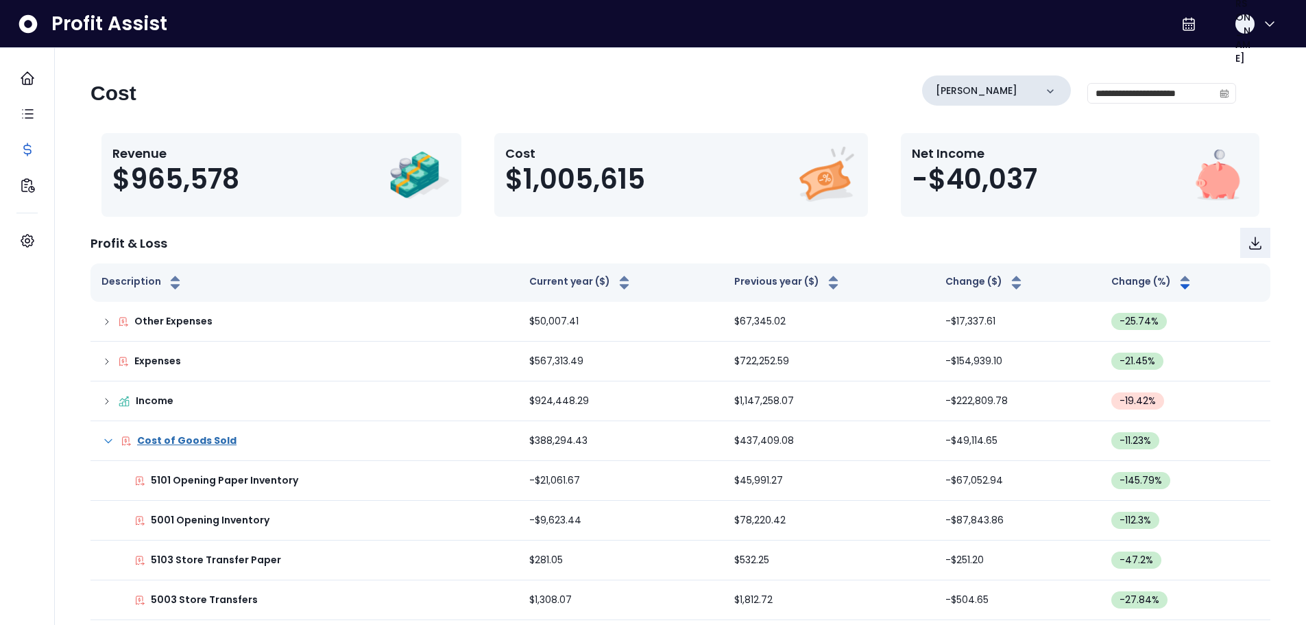
click at [1047, 91] on icon at bounding box center [1050, 91] width 7 height 4
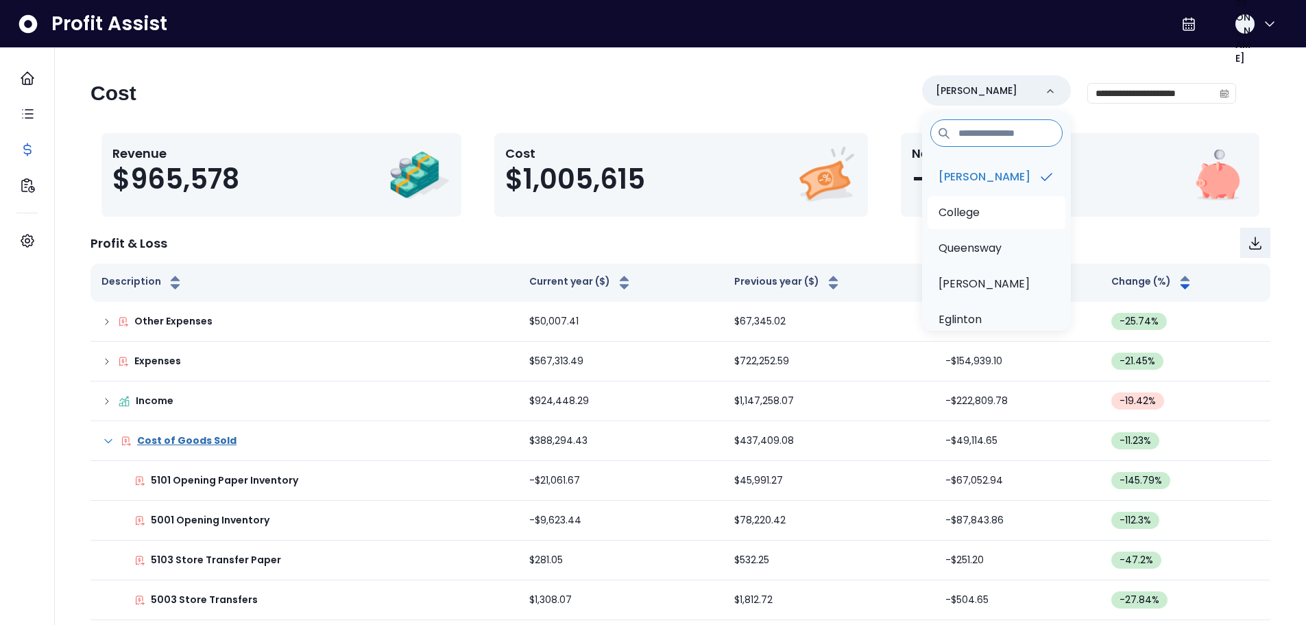
click at [1018, 215] on li "College" at bounding box center [997, 212] width 138 height 33
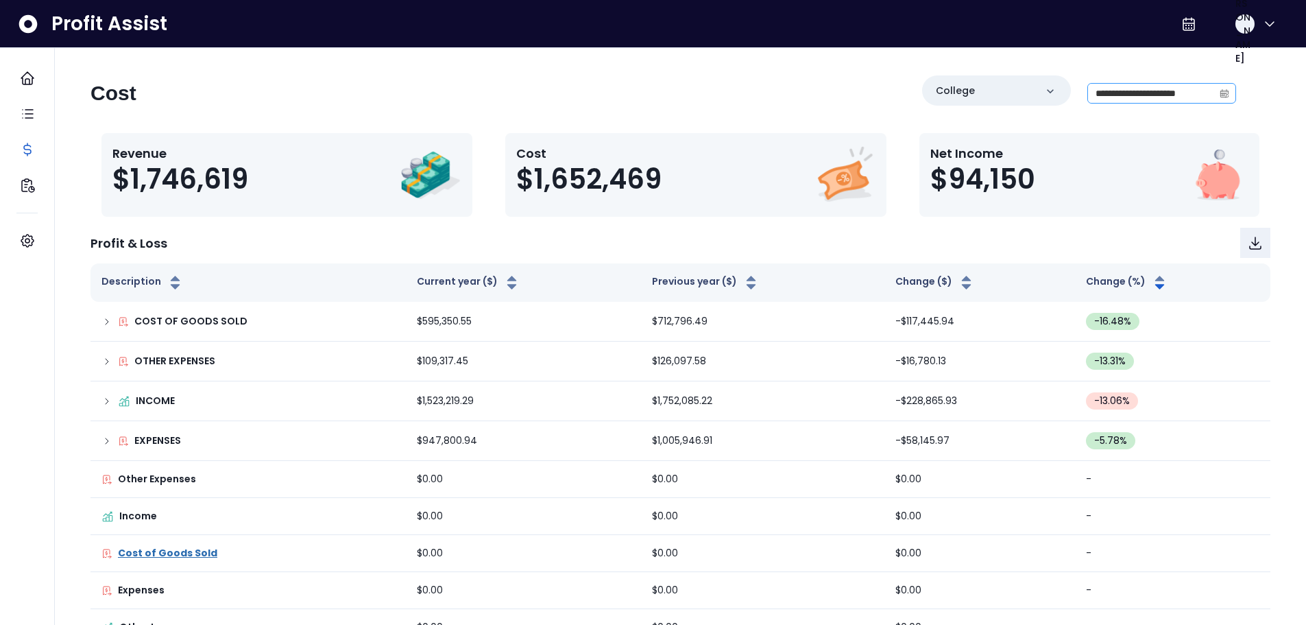
click at [1231, 93] on span at bounding box center [1224, 93] width 22 height 19
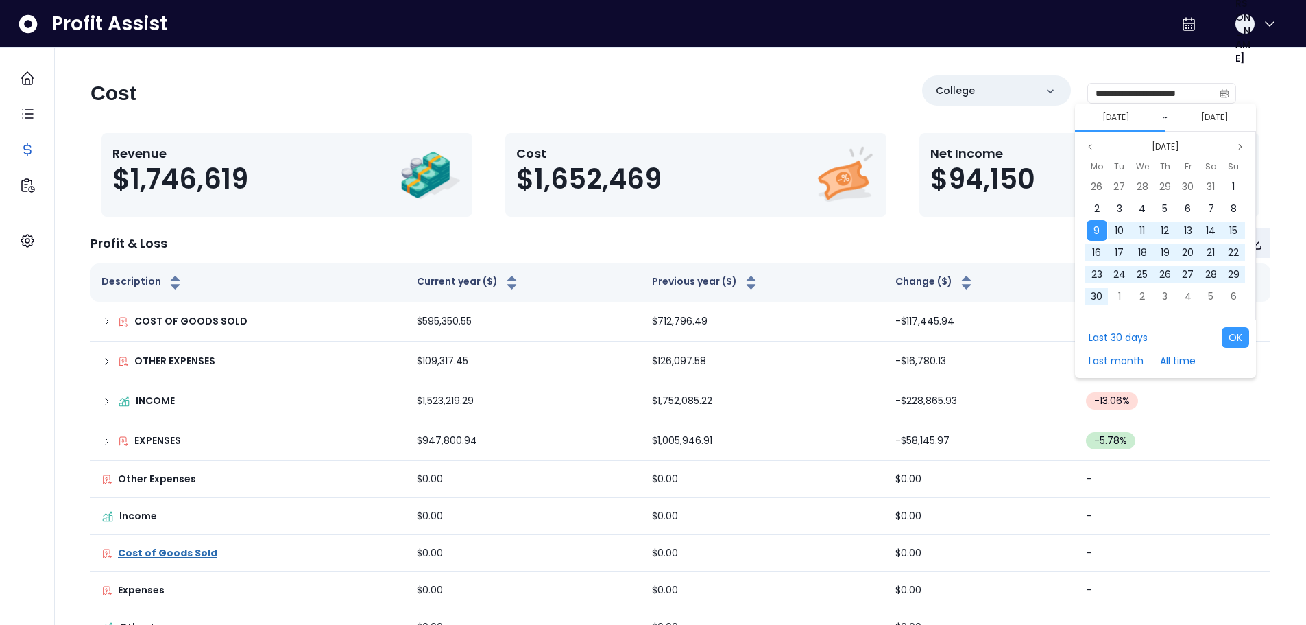
click at [1247, 92] on div "**********" at bounding box center [681, 380] width 1224 height 610
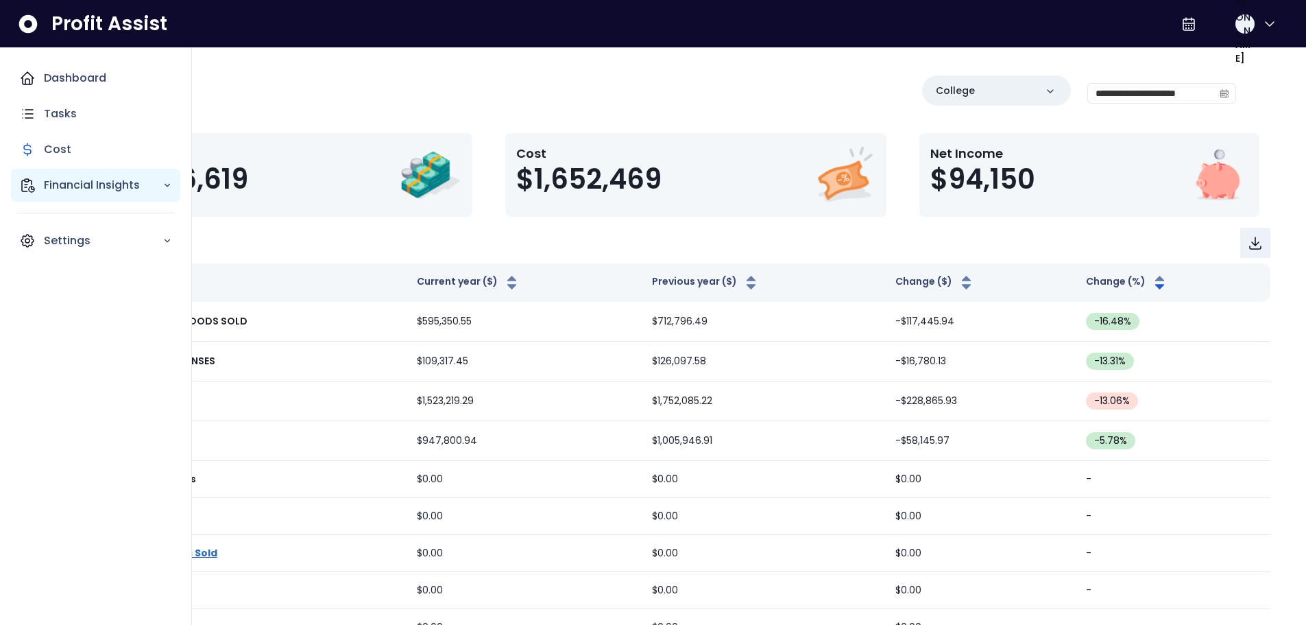
click at [145, 186] on p "Financial Insights" at bounding box center [103, 185] width 119 height 16
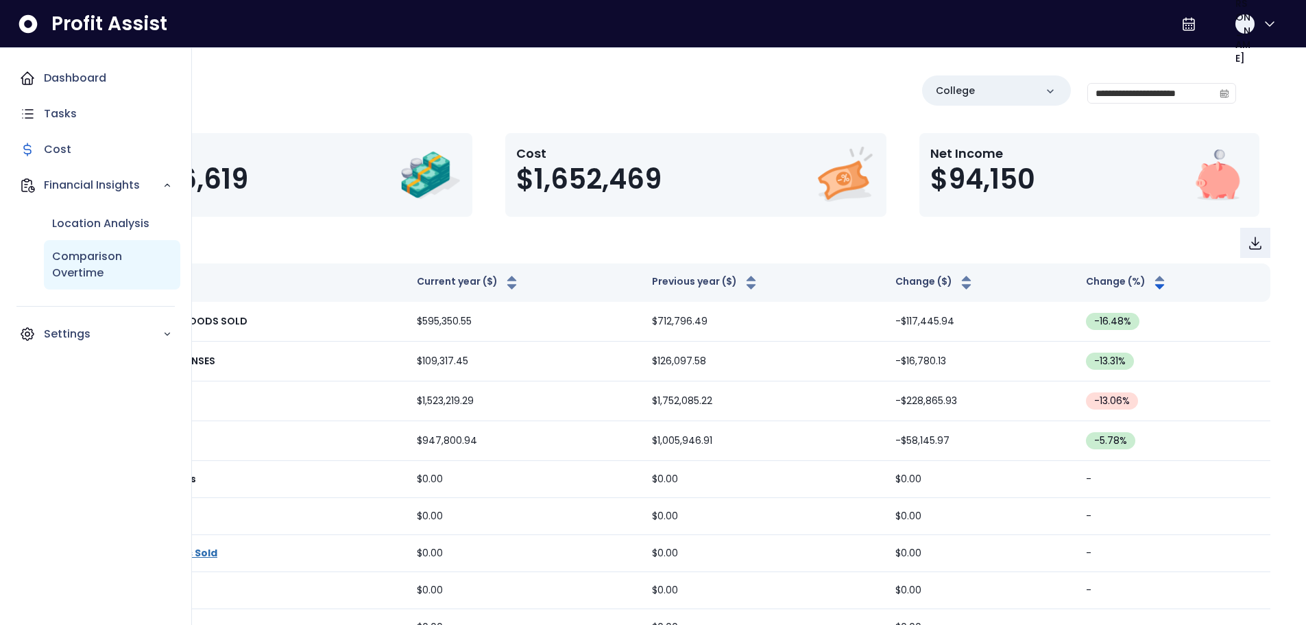
click at [104, 260] on p "Comparison Overtime" at bounding box center [112, 264] width 120 height 33
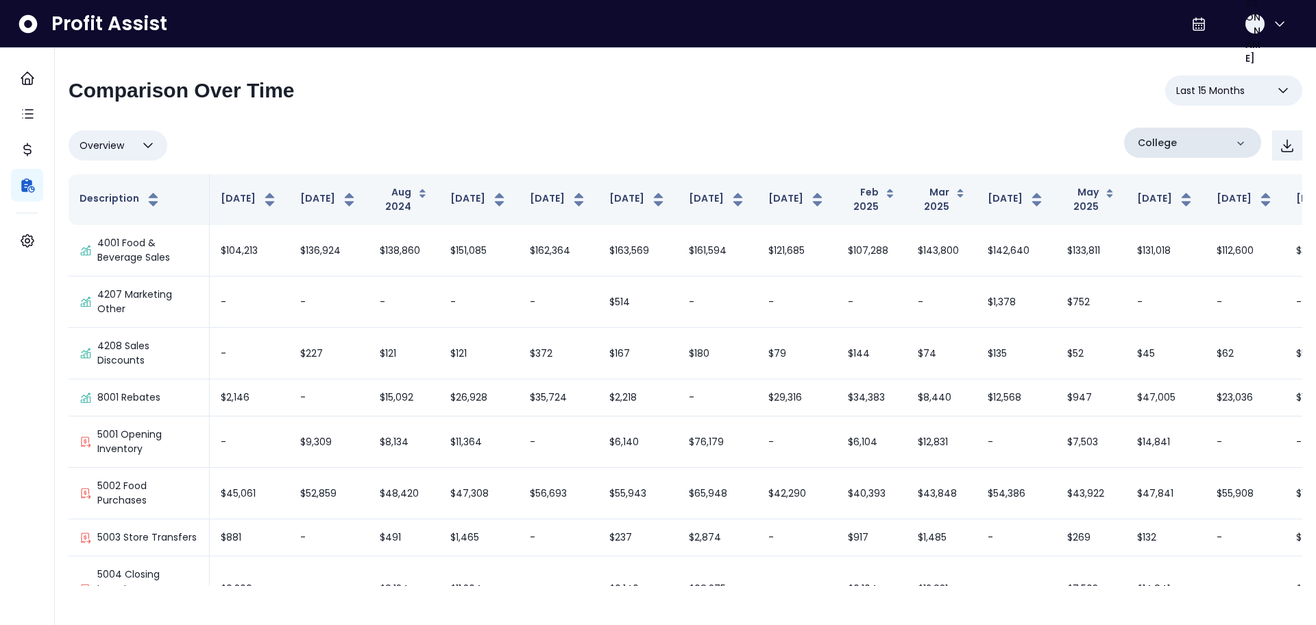
click at [1194, 142] on div "College" at bounding box center [1192, 143] width 137 height 30
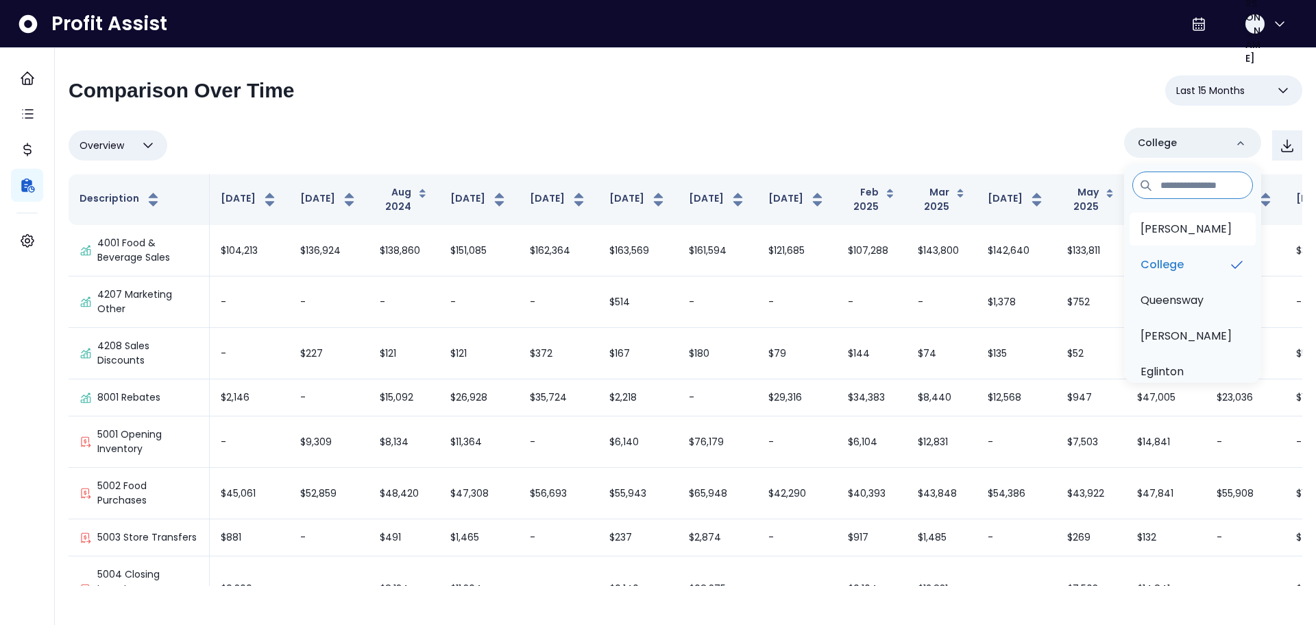
click at [1202, 237] on li "[PERSON_NAME]" at bounding box center [1193, 229] width 126 height 33
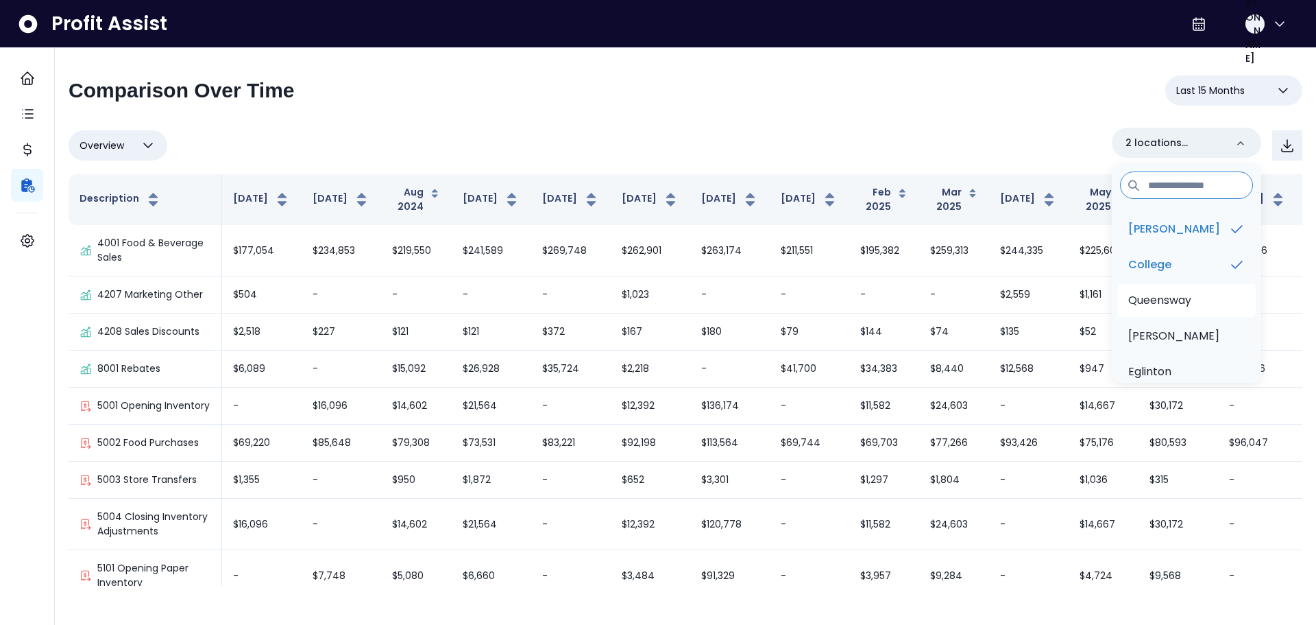
click at [1191, 299] on p "Queensway" at bounding box center [1159, 300] width 63 height 16
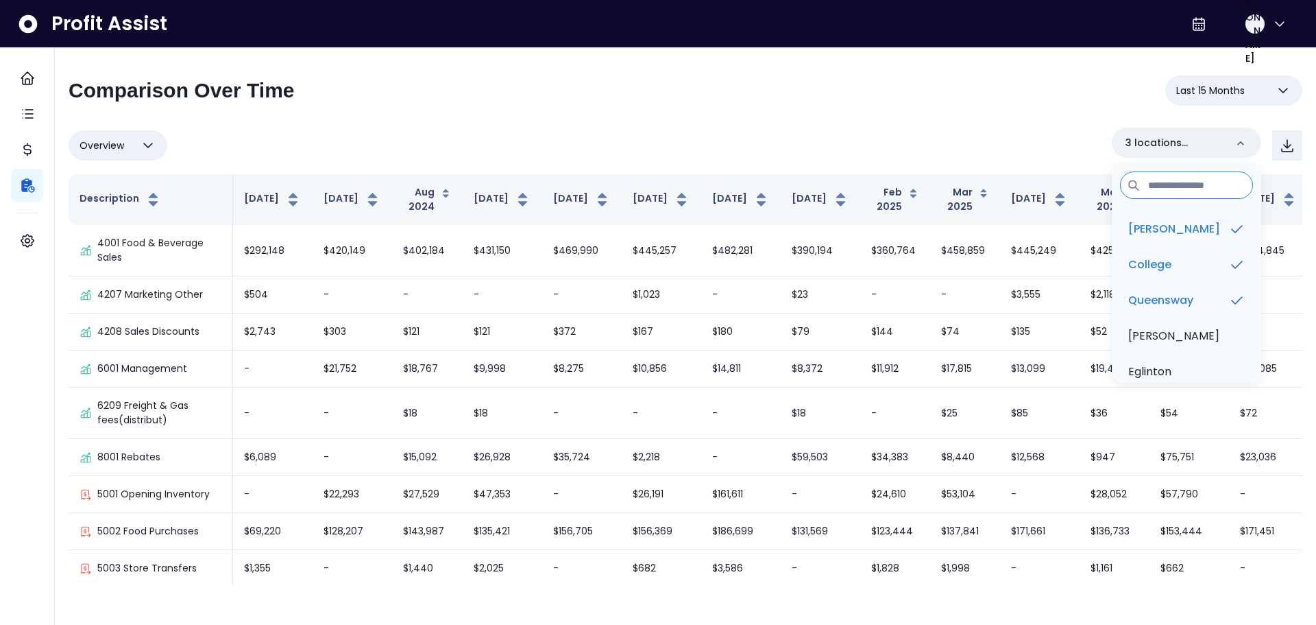
click at [982, 114] on div "**********" at bounding box center [686, 95] width 1234 height 41
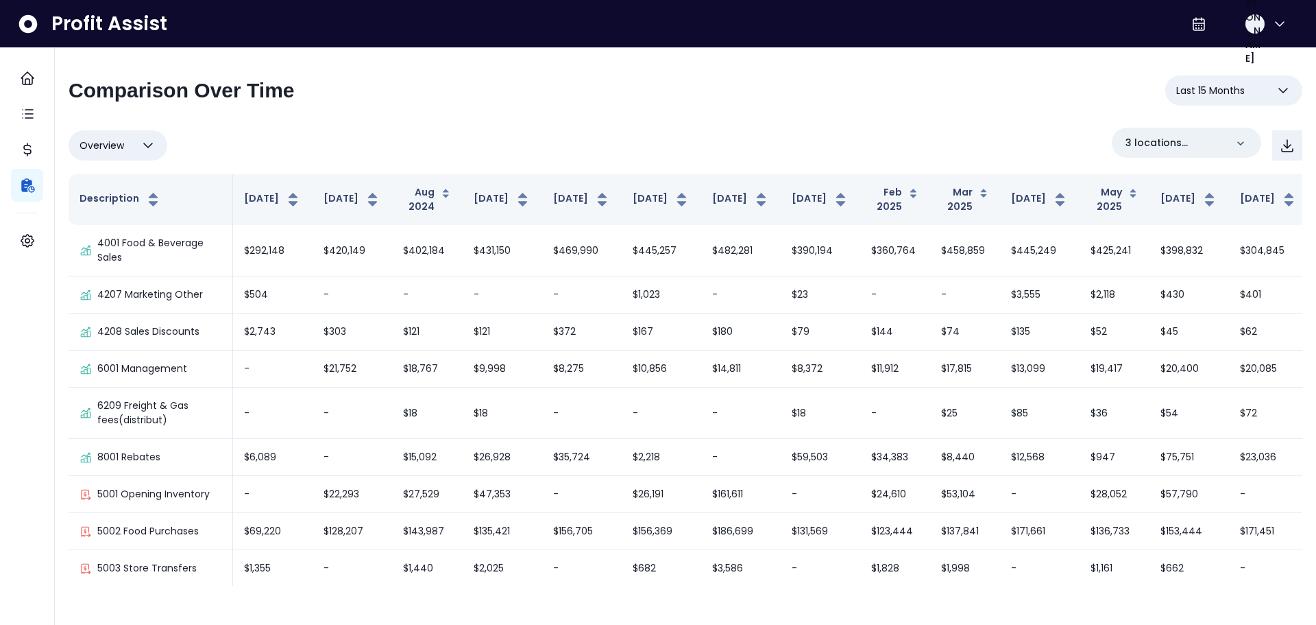
click at [123, 147] on span "Overview" at bounding box center [102, 145] width 45 height 16
click at [121, 220] on li "% of cost" at bounding box center [118, 211] width 99 height 32
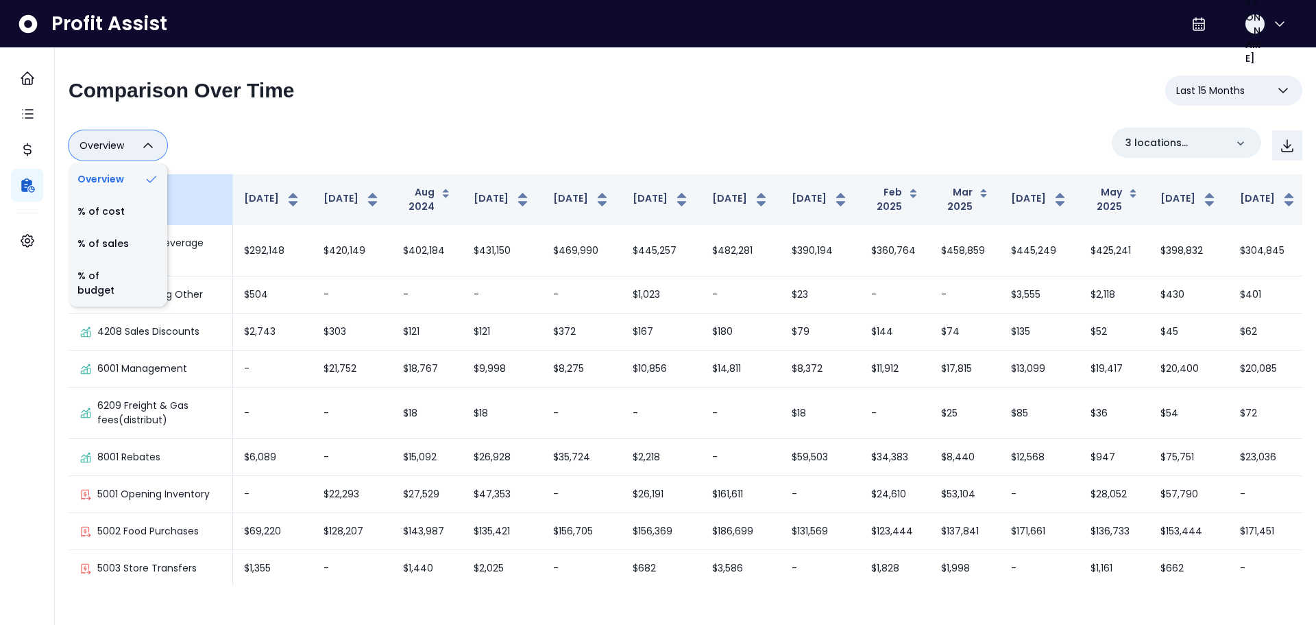
type input "********"
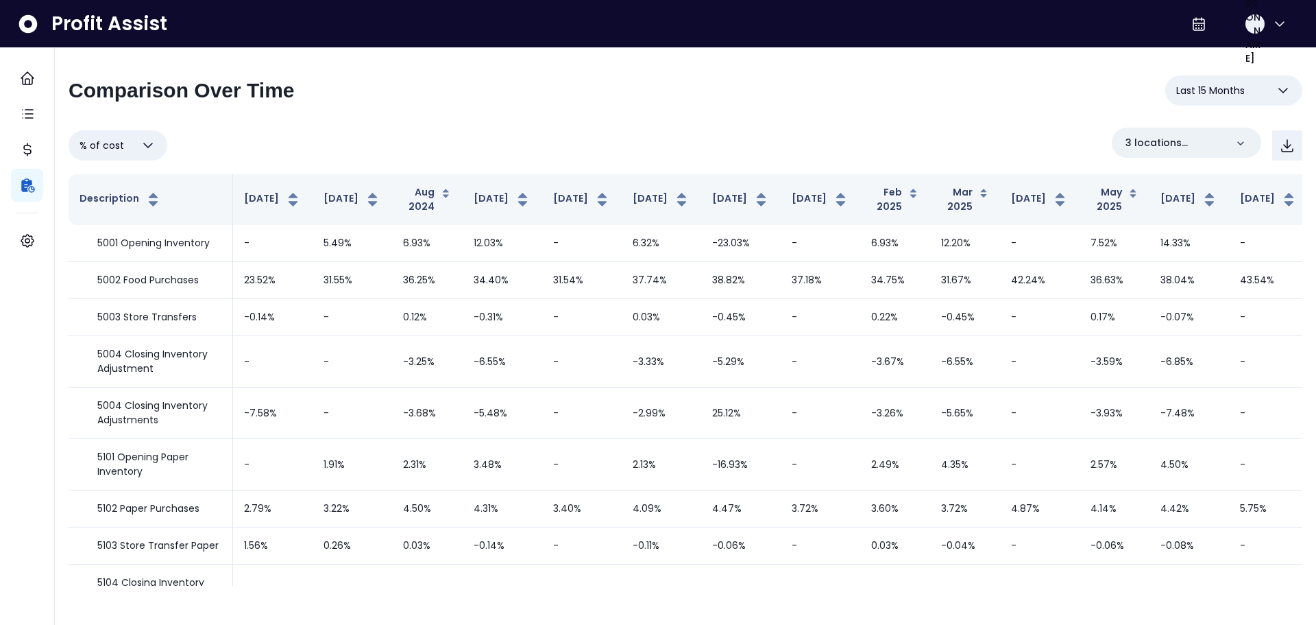
click at [1244, 98] on span "Last 15 Months" at bounding box center [1210, 90] width 69 height 16
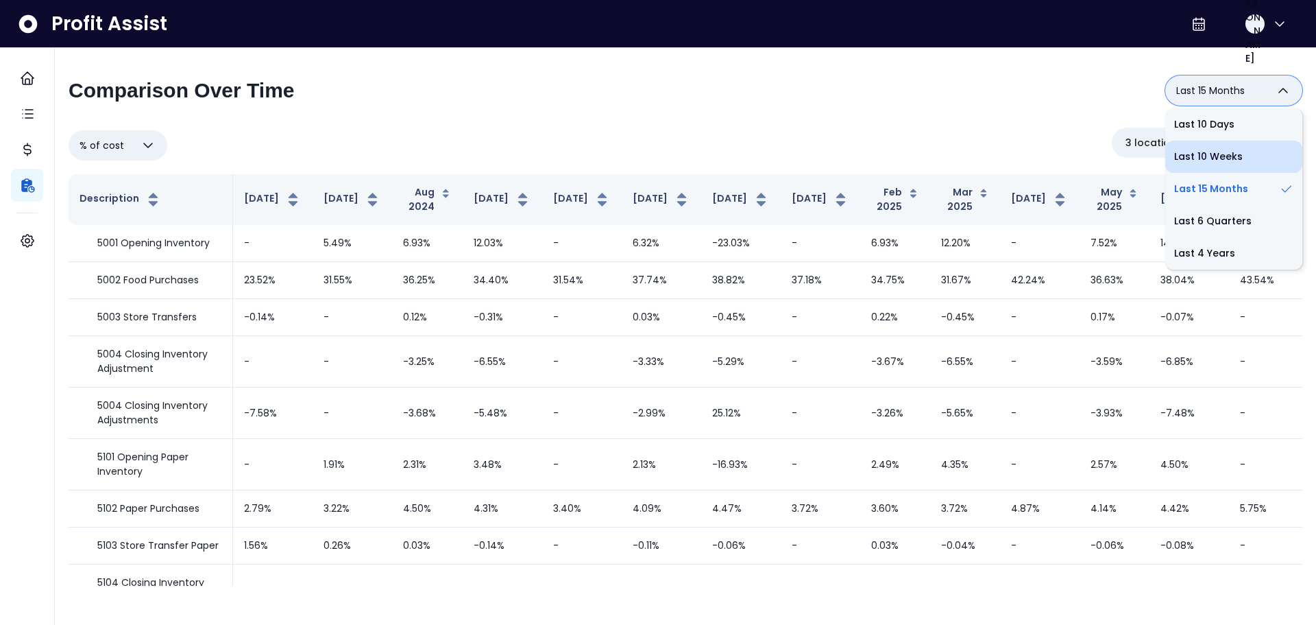
click at [1233, 164] on li "Last 10 Weeks" at bounding box center [1233, 157] width 137 height 32
type input "**********"
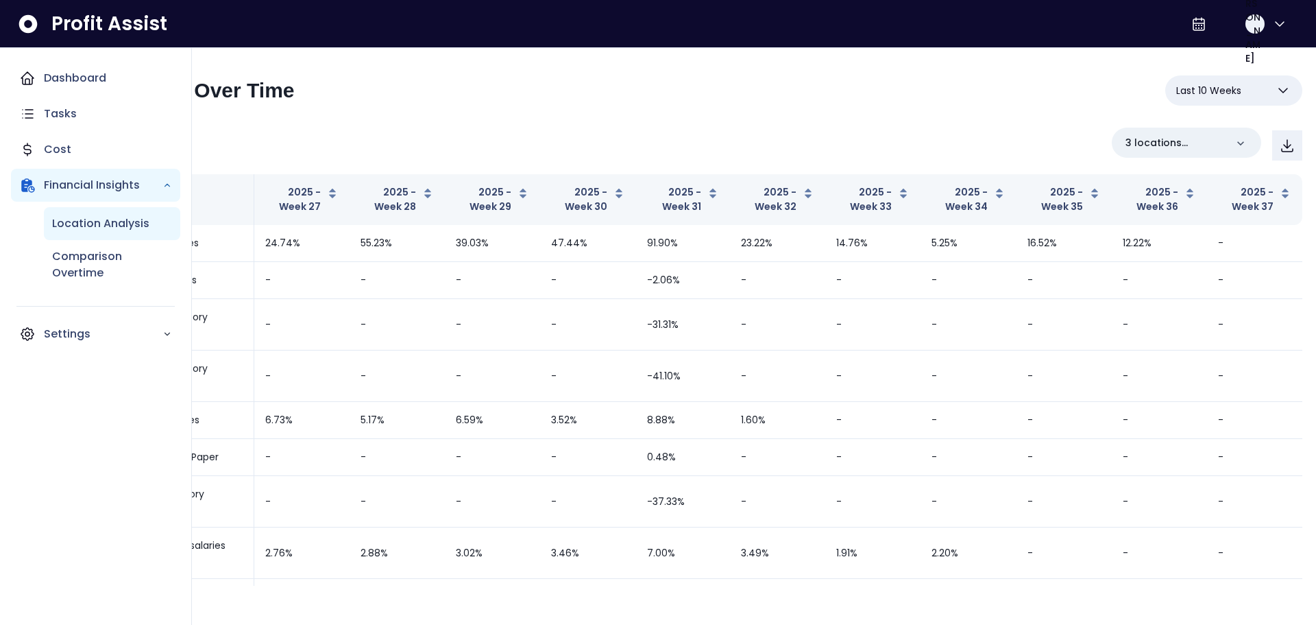
click at [117, 227] on p "Location Analysis" at bounding box center [100, 223] width 97 height 16
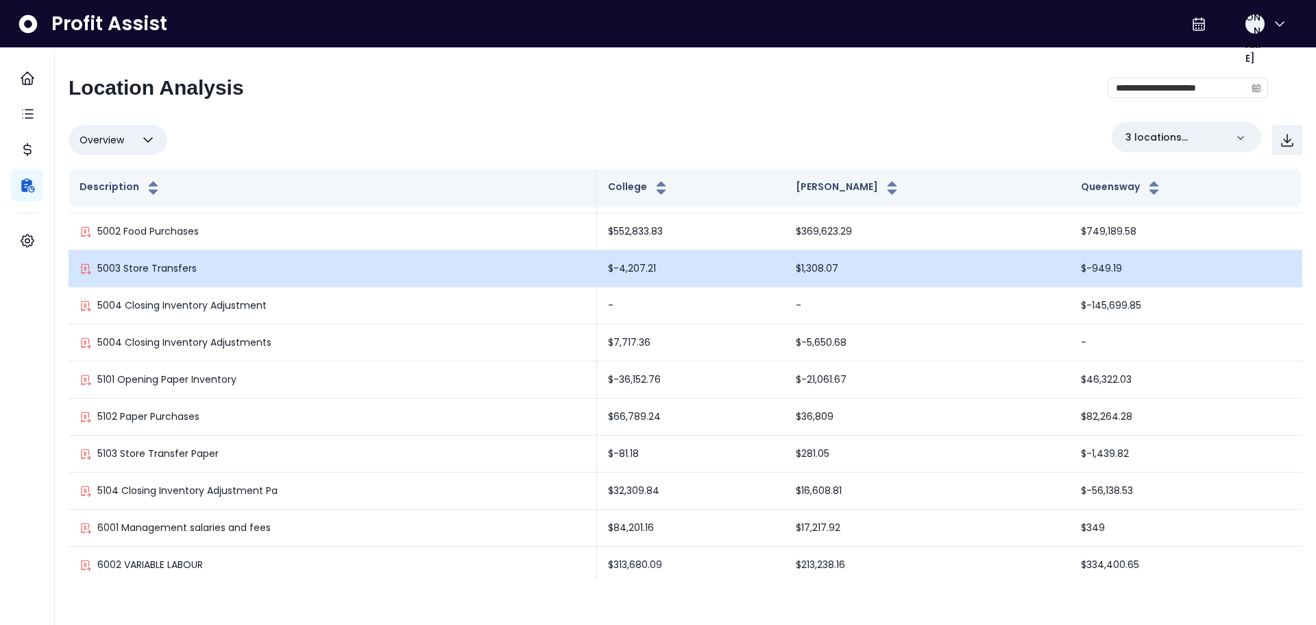
scroll to position [274, 0]
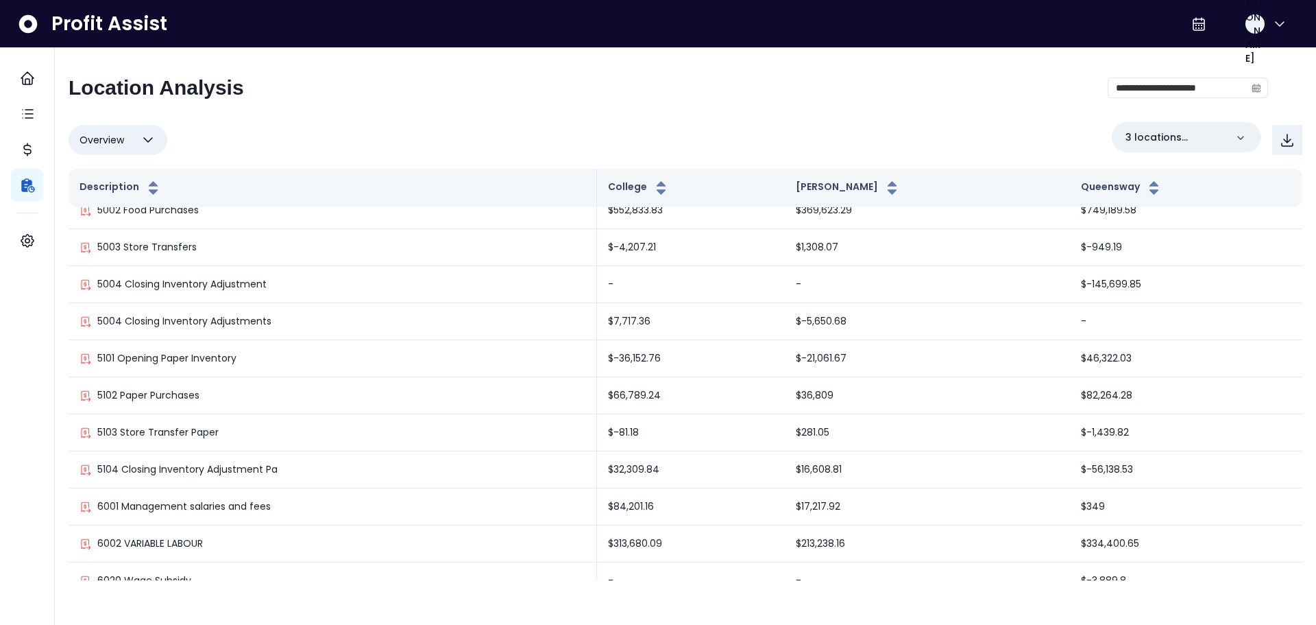
click at [151, 141] on icon "button" at bounding box center [148, 140] width 16 height 16
click at [371, 117] on div "**********" at bounding box center [686, 327] width 1234 height 505
click at [145, 144] on icon "button" at bounding box center [148, 140] width 16 height 16
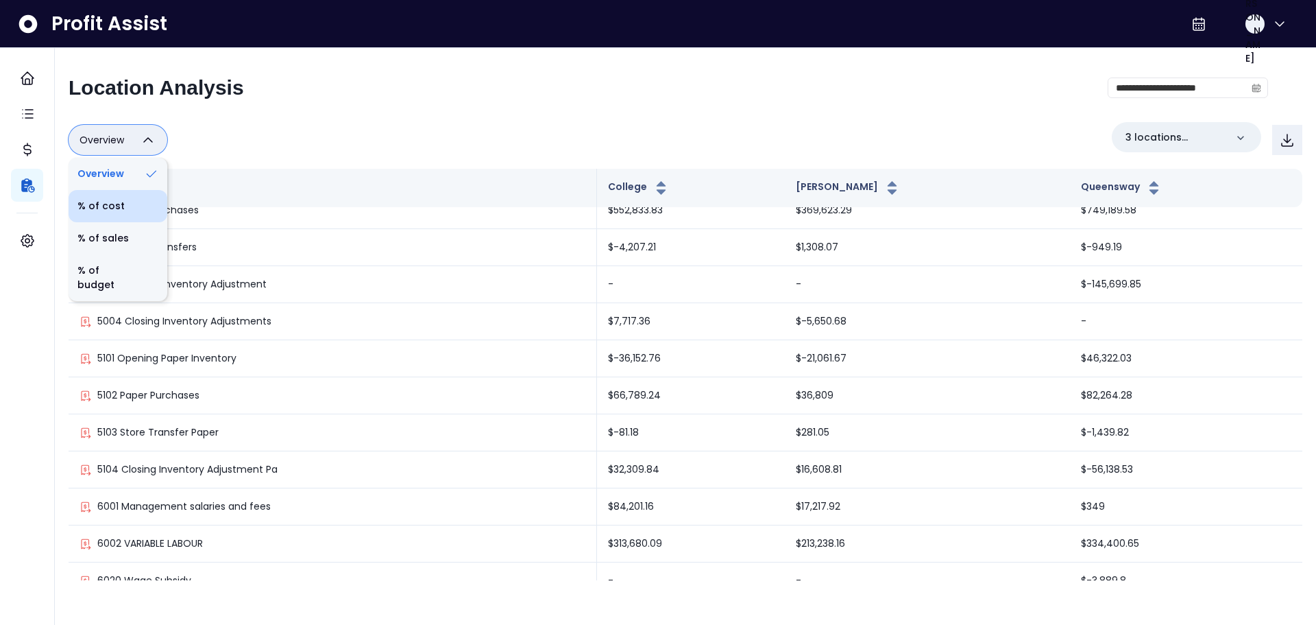
click at [108, 209] on li "% of cost" at bounding box center [118, 206] width 99 height 32
type input "********"
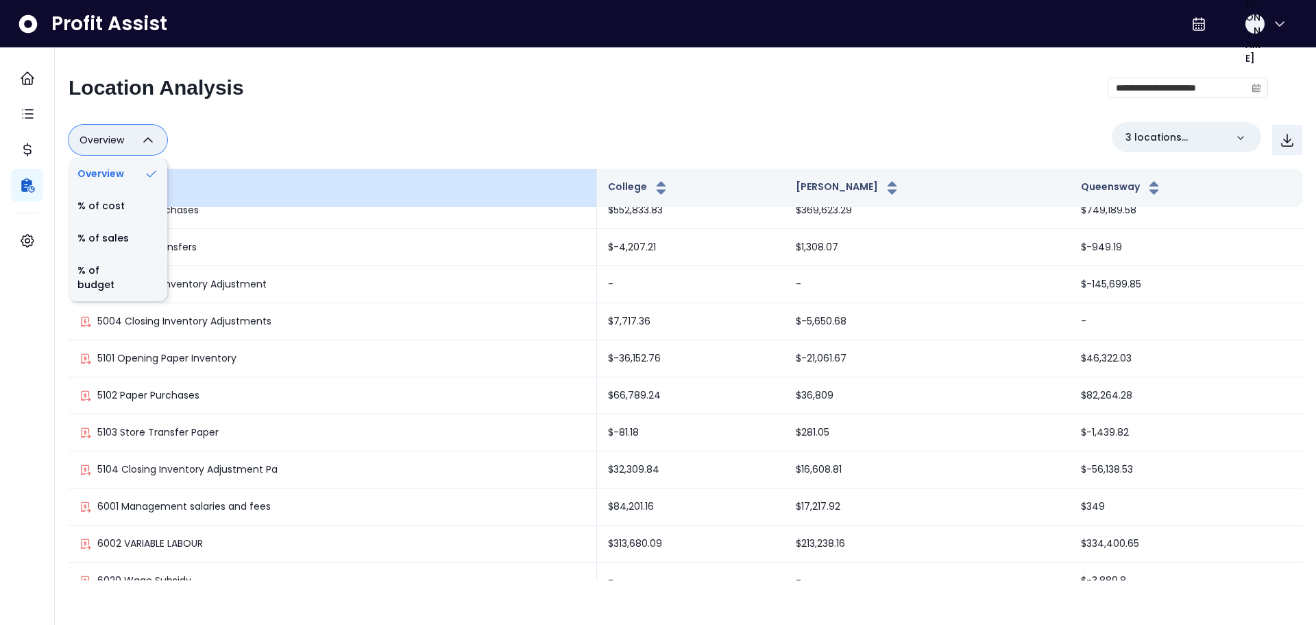
scroll to position [0, 0]
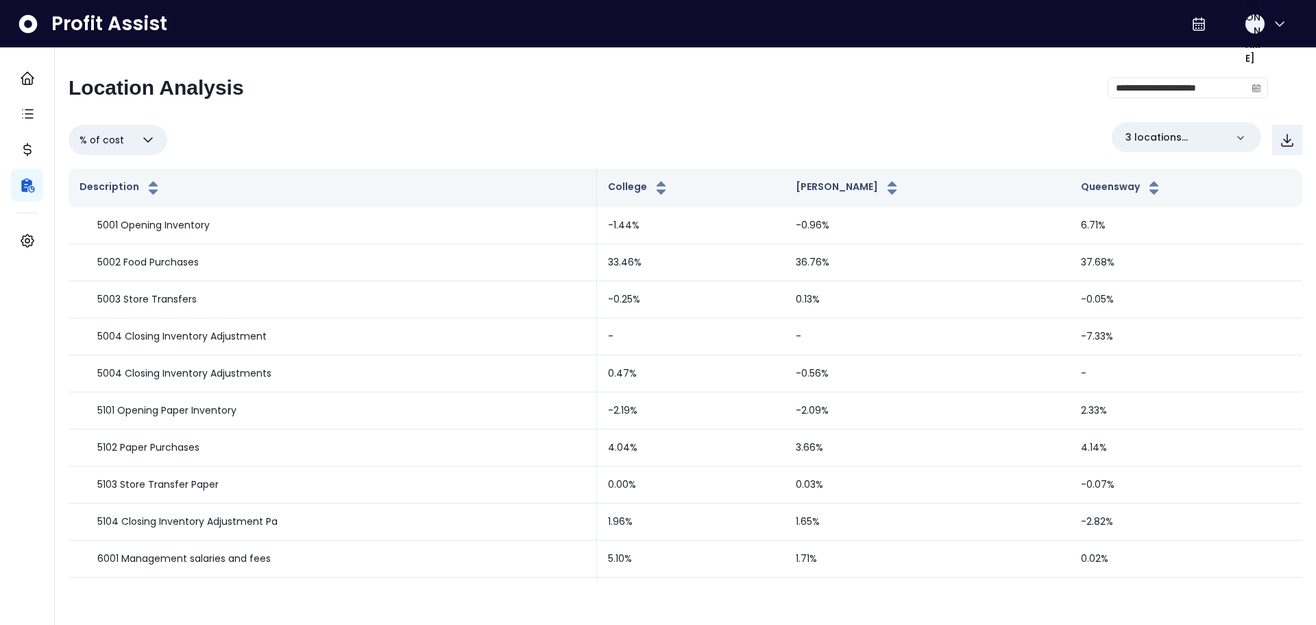
click at [94, 144] on span "% of cost" at bounding box center [102, 140] width 45 height 16
click at [528, 97] on div "**********" at bounding box center [669, 93] width 1200 height 36
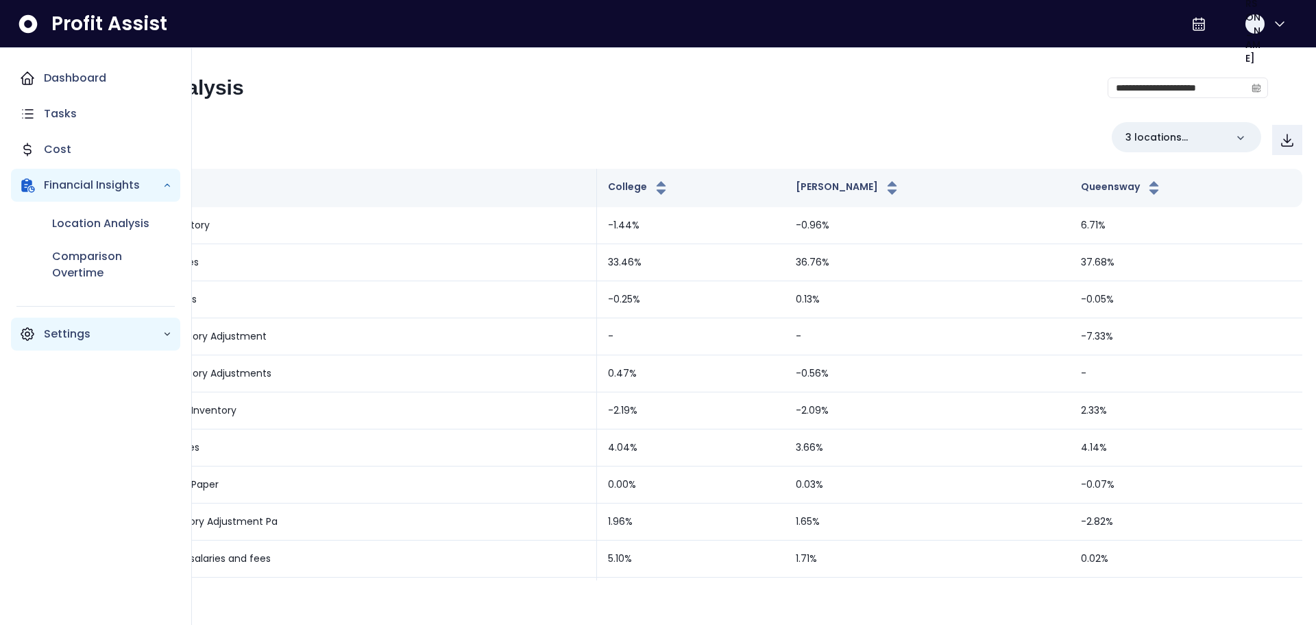
click at [163, 335] on icon "Main navigation" at bounding box center [167, 334] width 10 height 10
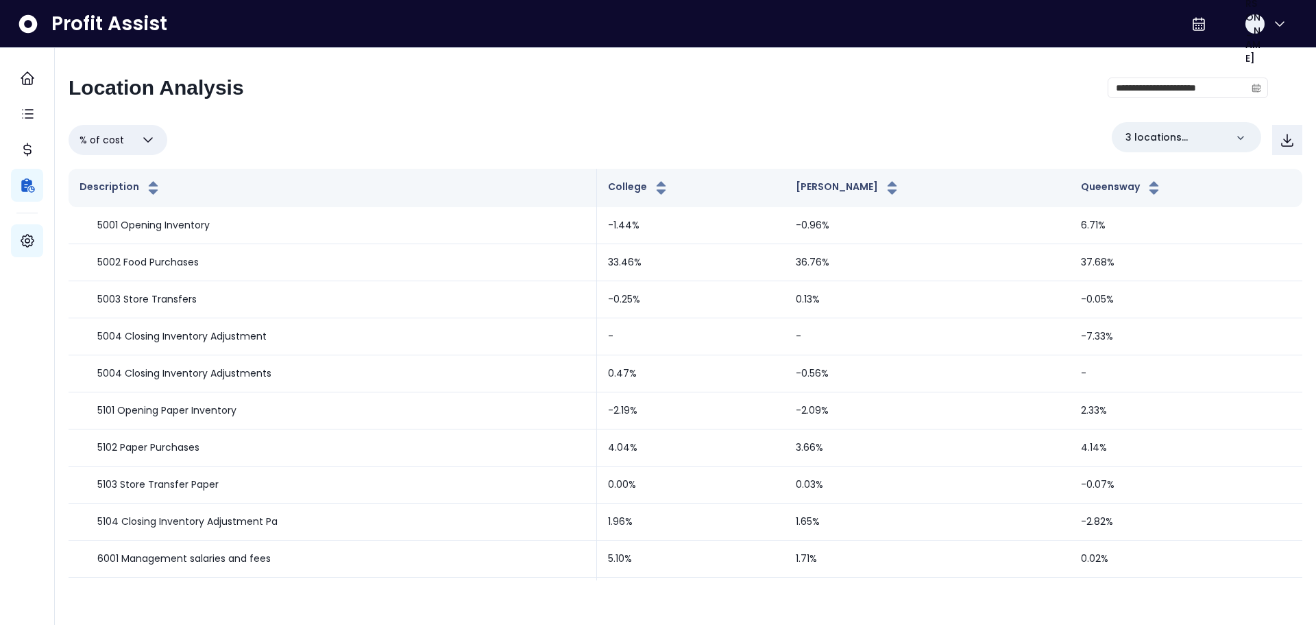
click at [555, 110] on div "**********" at bounding box center [669, 93] width 1200 height 36
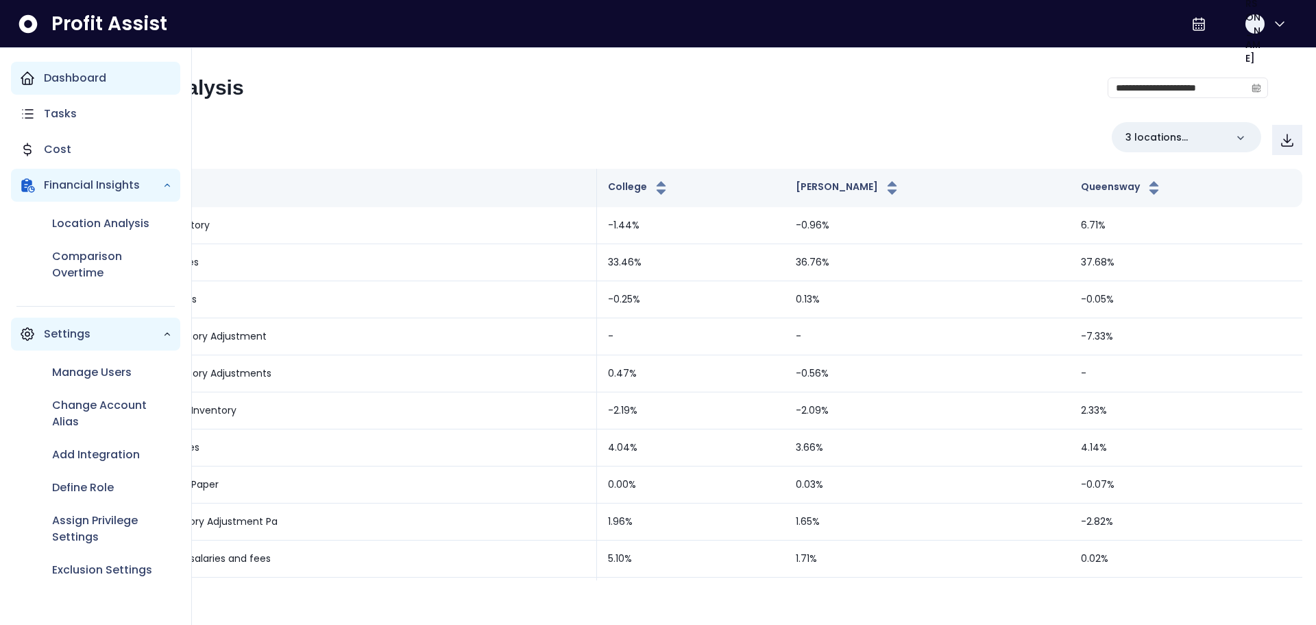
click at [38, 82] on div "Dashboard" at bounding box center [95, 78] width 169 height 33
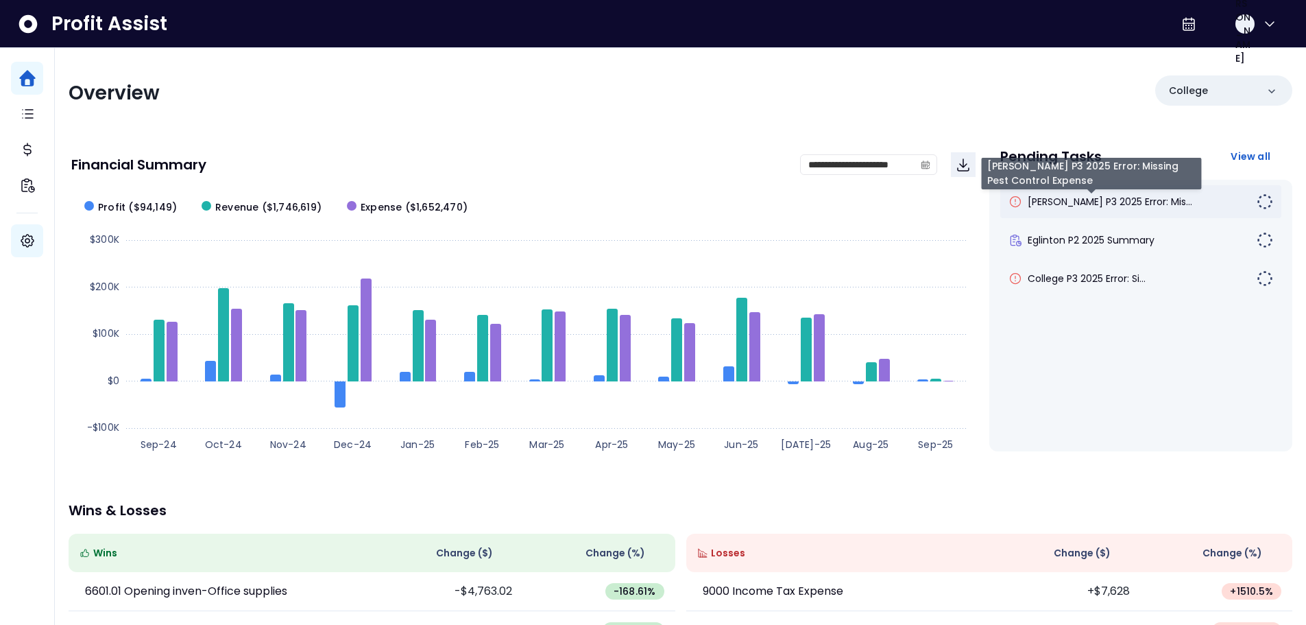
click at [1108, 200] on span "[PERSON_NAME] P3 2025 Error: Mis..." at bounding box center [1110, 202] width 165 height 14
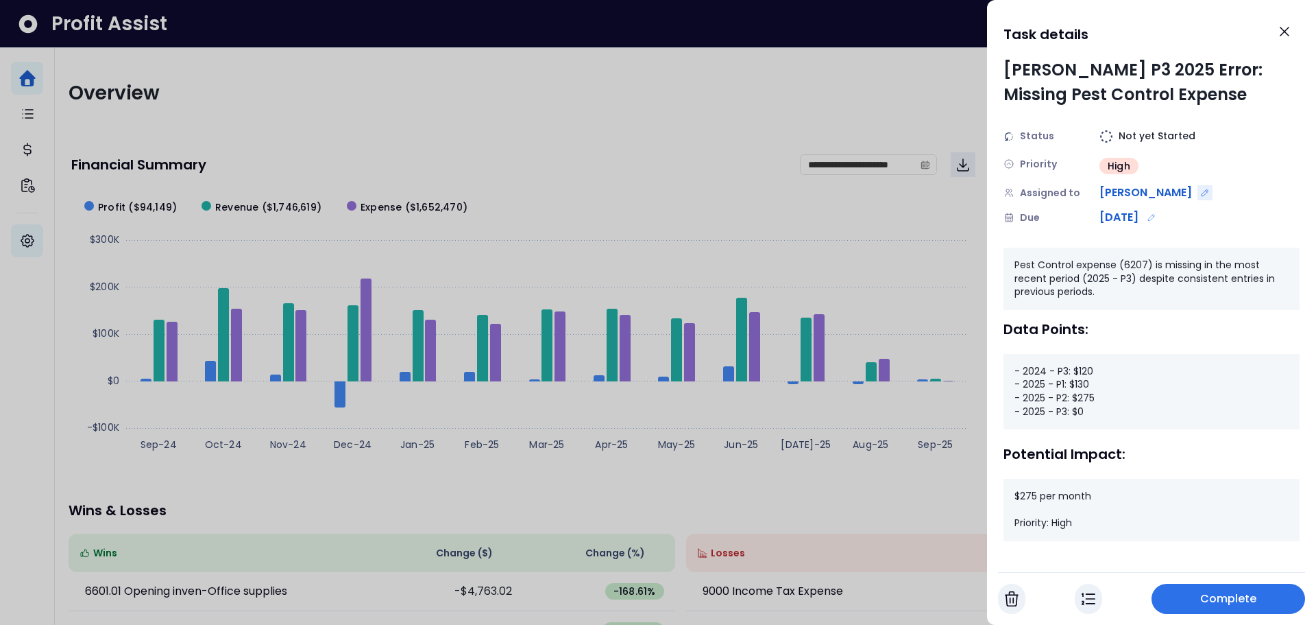
click at [1200, 195] on icon "Edit assignment" at bounding box center [1205, 193] width 10 height 10
click at [1285, 36] on icon "Close" at bounding box center [1285, 31] width 16 height 16
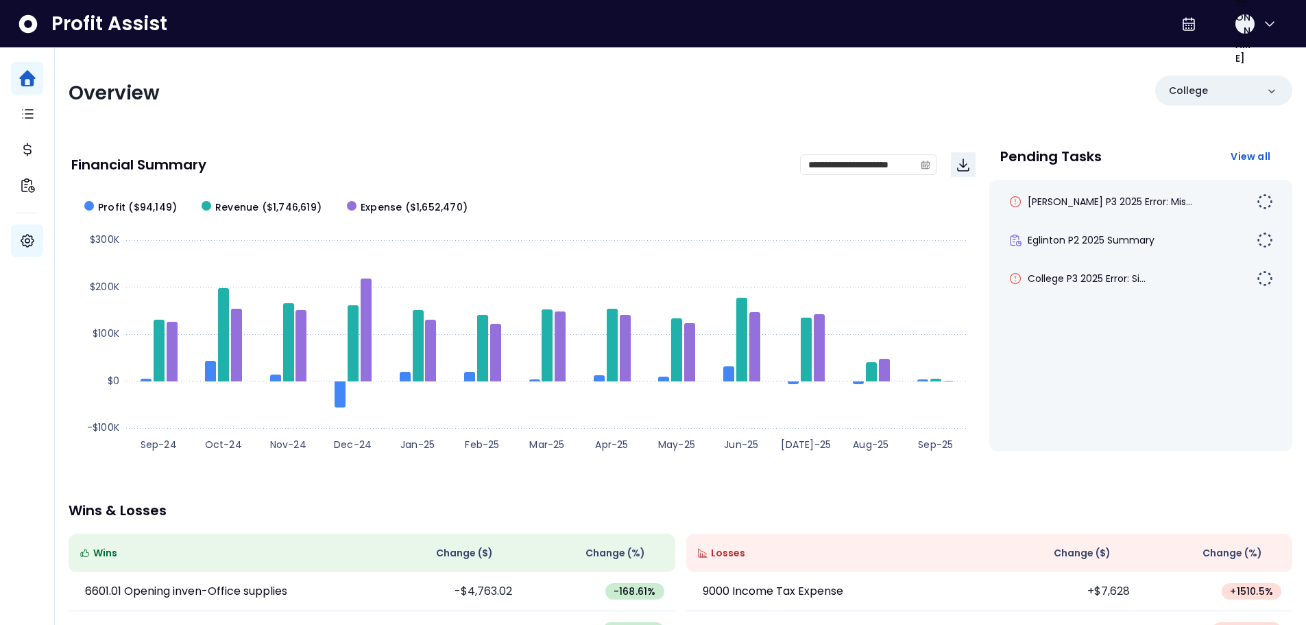
click at [631, 115] on div "**********" at bounding box center [680, 454] width 1251 height 812
